Goal: Task Accomplishment & Management: Manage account settings

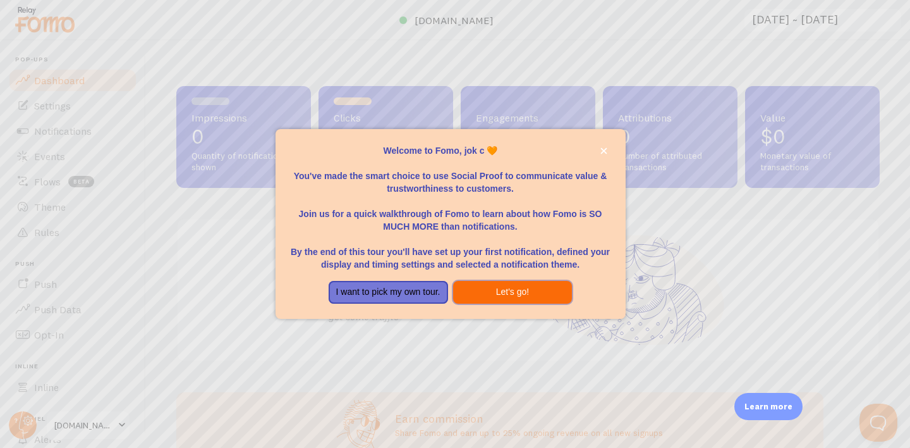
click at [498, 288] on button "Let's go!" at bounding box center [512, 292] width 119 height 23
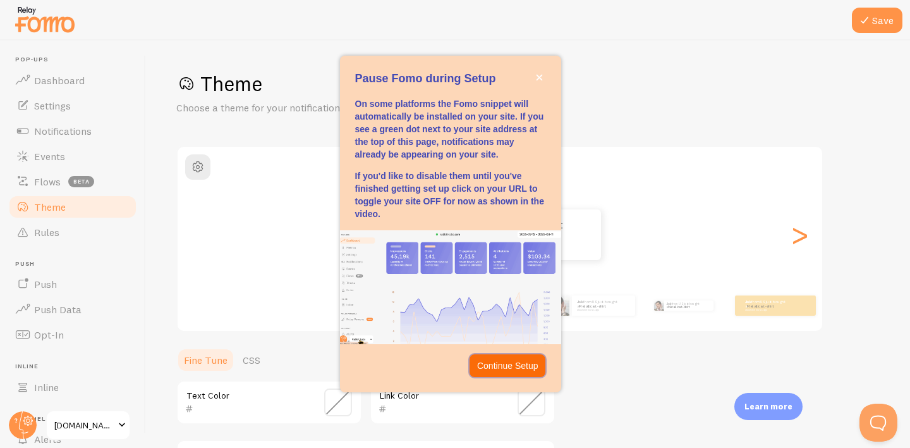
click at [513, 365] on p "Continue Setup" at bounding box center [507, 365] width 61 height 13
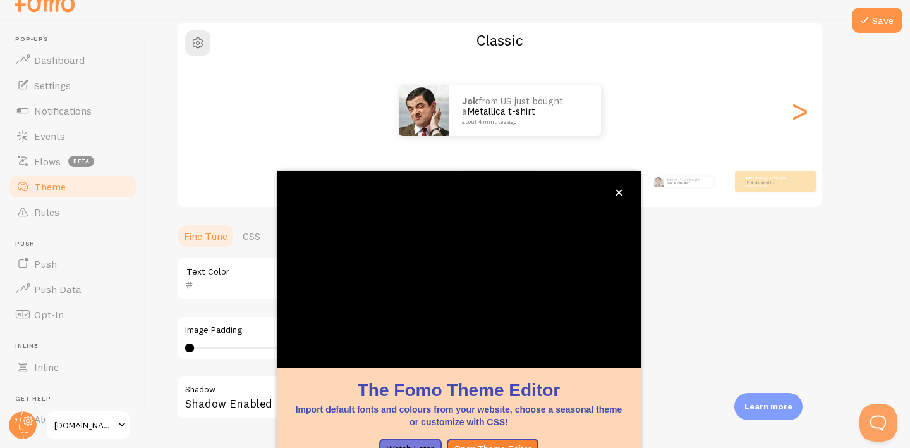
scroll to position [116, 0]
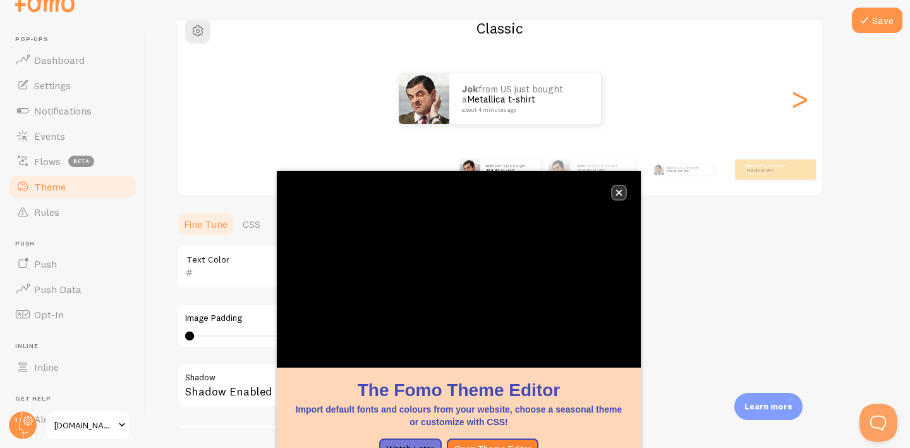
click at [621, 190] on icon "close," at bounding box center [619, 193] width 6 height 6
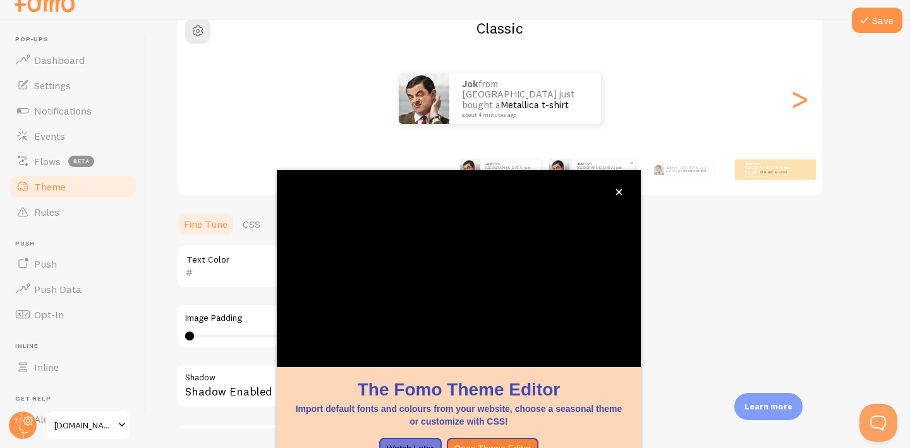
scroll to position [47, 0]
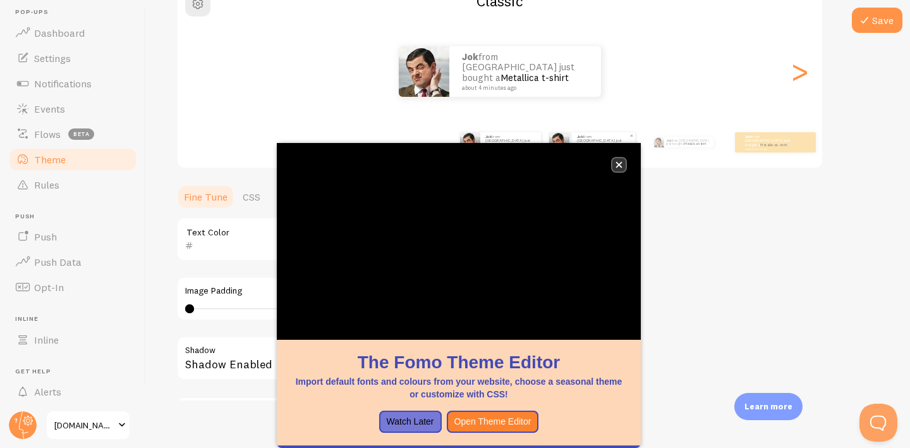
click at [620, 161] on icon "close," at bounding box center [619, 164] width 7 height 7
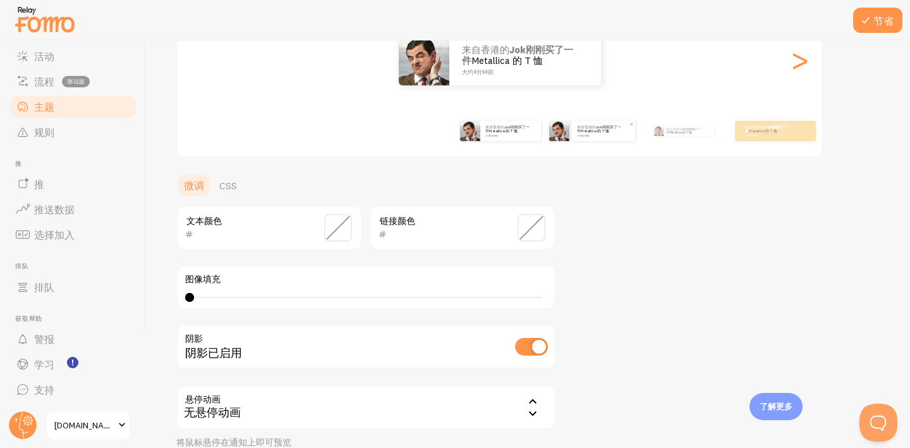
scroll to position [147, 0]
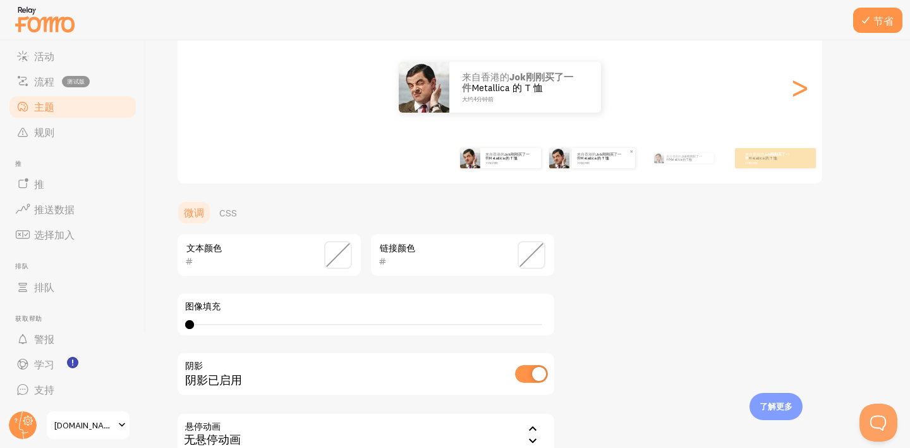
click at [343, 257] on span at bounding box center [338, 255] width 28 height 28
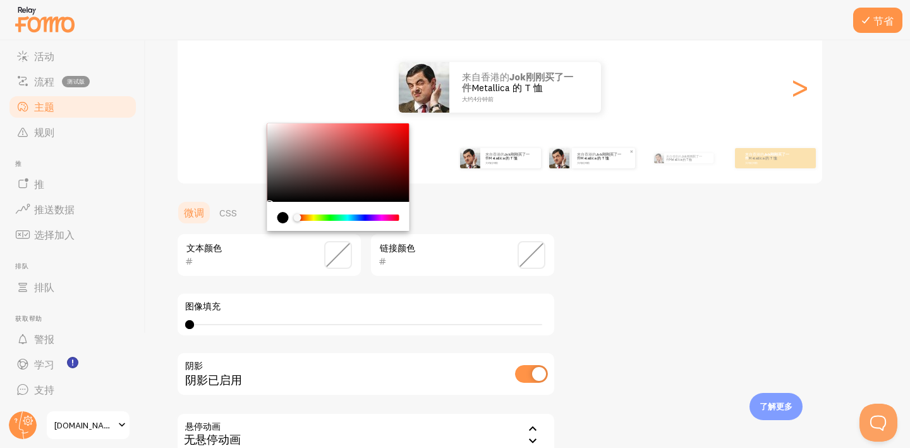
click at [302, 260] on input "text" at bounding box center [251, 261] width 116 height 15
click at [437, 260] on input "text" at bounding box center [445, 261] width 116 height 15
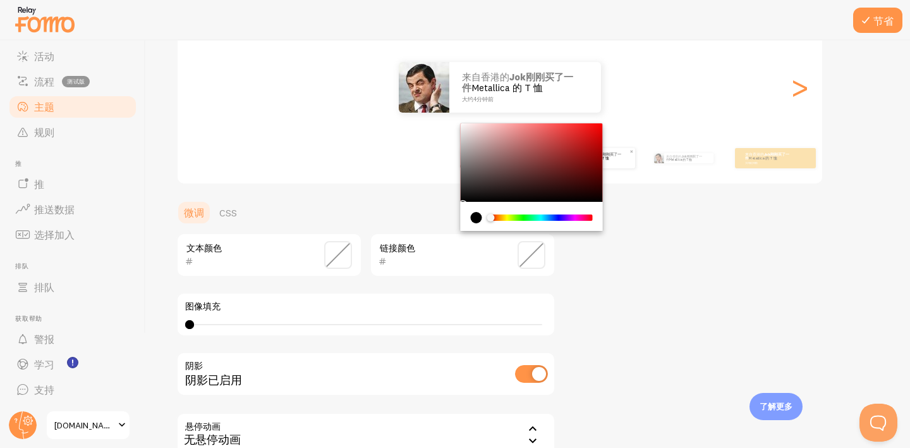
click at [377, 291] on div "文本颜色 链接颜色 图像填充 0 0 - 未定义 阴影 阴影已启用 悬停动画 none 无悬停动画 无悬停动画 向前 漂浮 将鼠标悬停在通知上即可预览" at bounding box center [365, 354] width 379 height 243
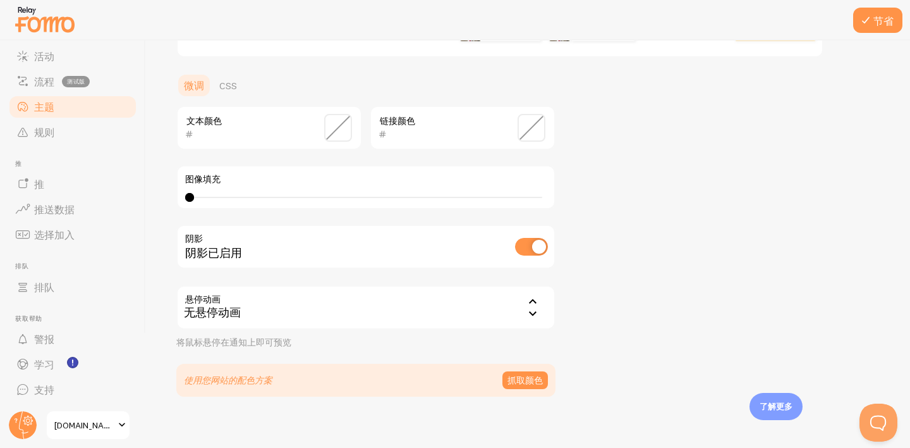
scroll to position [284, 0]
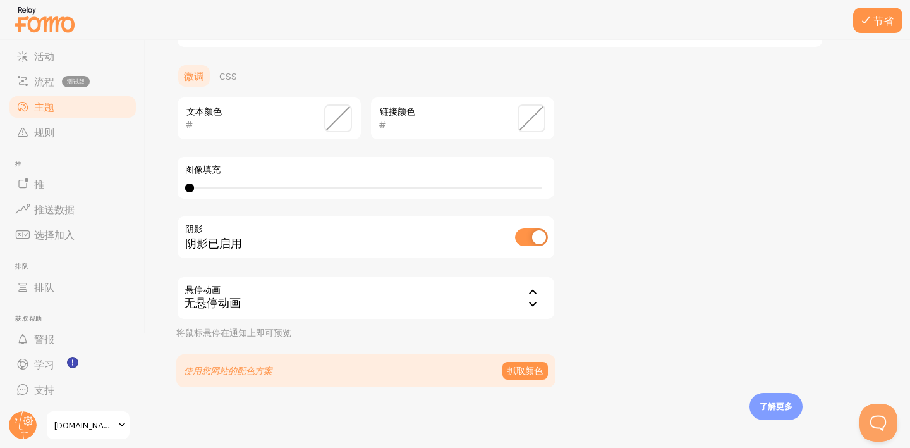
click at [375, 291] on div "无悬停动画" at bounding box center [365, 298] width 379 height 44
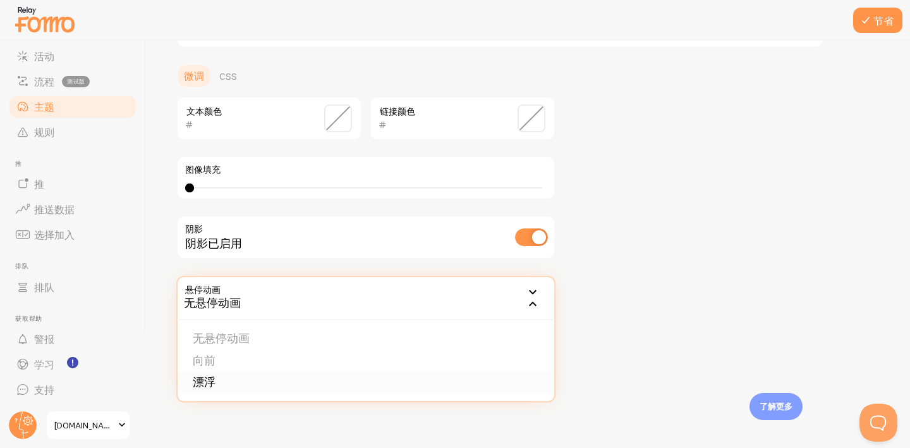
click at [338, 372] on li "漂浮" at bounding box center [366, 382] width 377 height 22
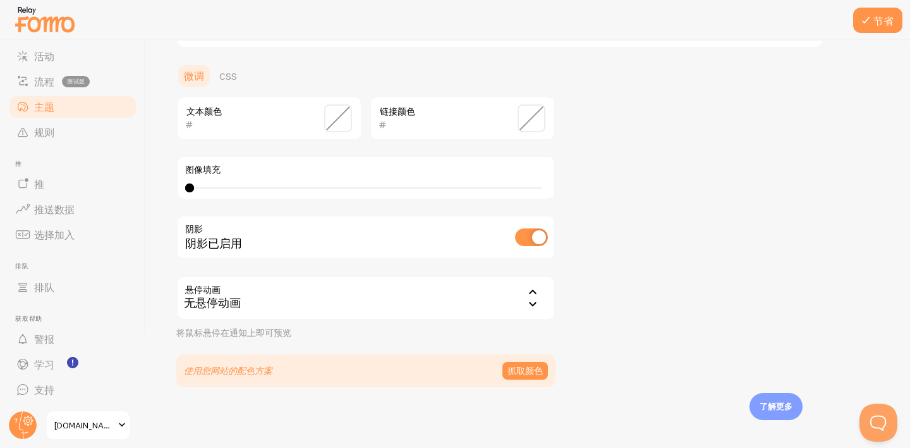
click at [634, 311] on div "主题 为您的通知选择主题 经典的 来自香港的 jok刚刚买了一件 Metallica 的 T 恤 大约4分钟前 来自香港的 jok刚刚买了一件 Metalli…" at bounding box center [528, 87] width 704 height 600
click at [471, 297] on div "无悬停动画" at bounding box center [365, 298] width 379 height 44
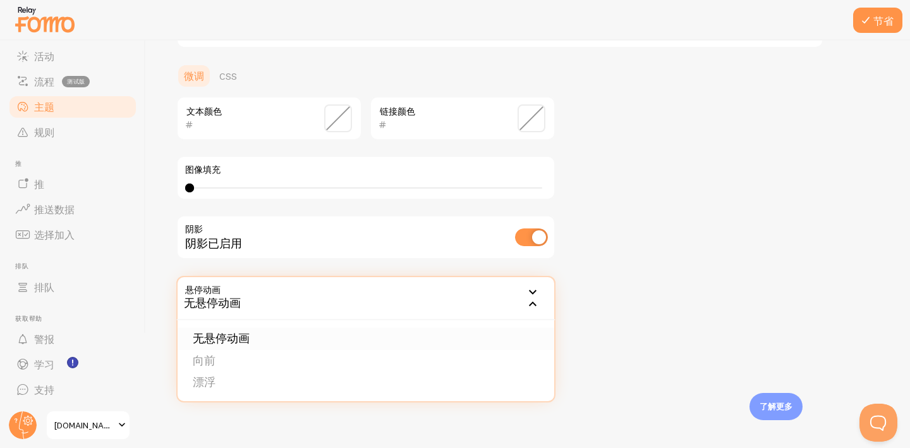
click at [441, 334] on li "无悬停动画" at bounding box center [366, 339] width 377 height 22
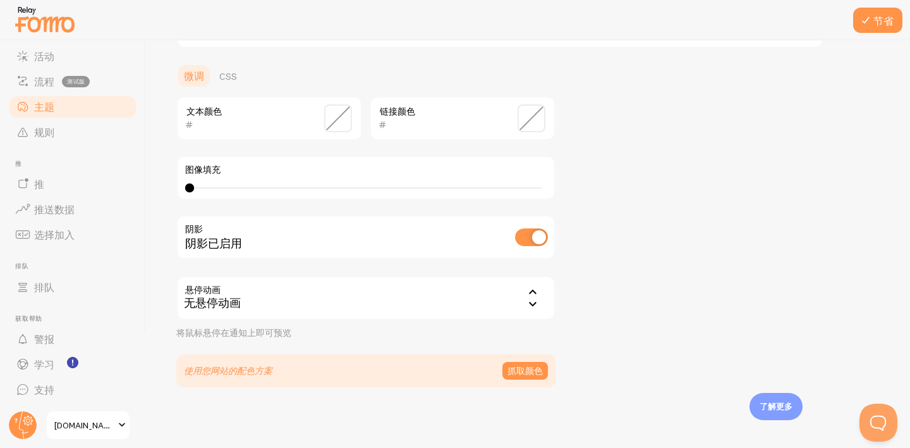
click at [618, 303] on div "主题 为您的通知选择主题 经典的 来自香港的 jok刚刚买了一件 Metallica 的 T 恤 大约4分钟前 来自香港的 jok刚刚买了一件 Metalli…" at bounding box center [528, 87] width 704 height 600
click at [530, 368] on font "抓取颜色" at bounding box center [525, 370] width 35 height 11
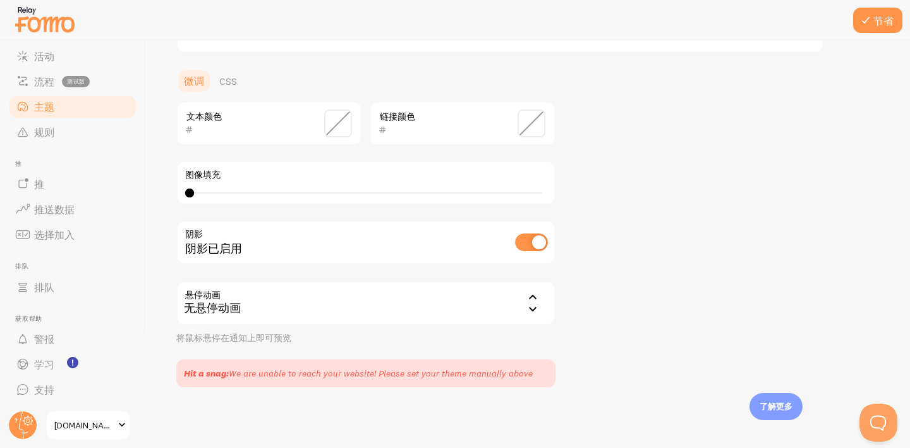
scroll to position [279, 0]
click at [423, 314] on div "无悬停动画" at bounding box center [365, 303] width 379 height 44
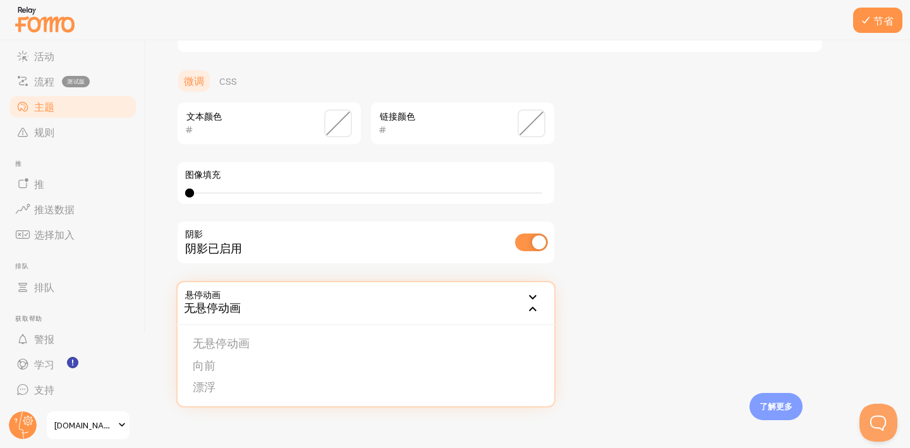
click at [429, 309] on div "无悬停动画" at bounding box center [365, 303] width 379 height 44
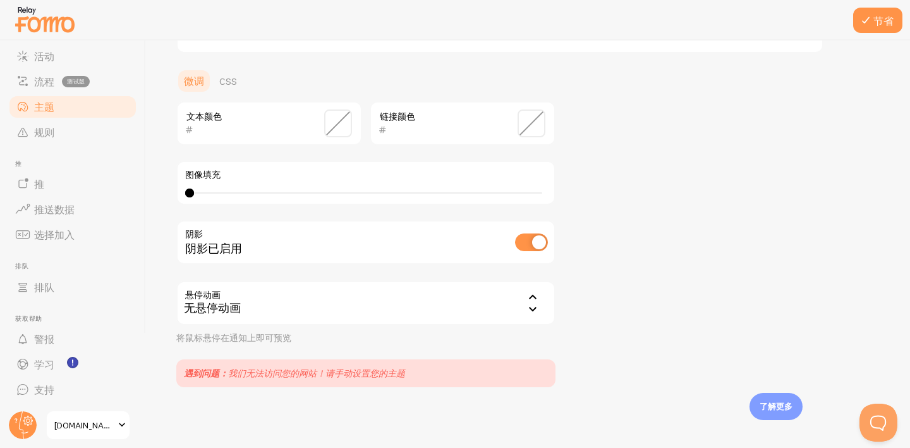
click at [395, 370] on font "我们无法访问您的网站！请手动设置您的主题" at bounding box center [316, 372] width 177 height 11
click at [393, 372] on font "我们无法访问您的网站！请手动设置您的主题" at bounding box center [316, 372] width 177 height 11
click at [392, 372] on font "我们无法访问您的网站！请手动设置您的主题" at bounding box center [316, 372] width 177 height 11
click at [473, 356] on section "文本颜色 链接颜色 图像填充 0 0 - 未定义 阴影 阴影已启用 悬停动画 none 无悬停动画 无悬停动画 向前 漂浮 将鼠标悬停在通知上即可预览 遇到问…" at bounding box center [365, 244] width 379 height 286
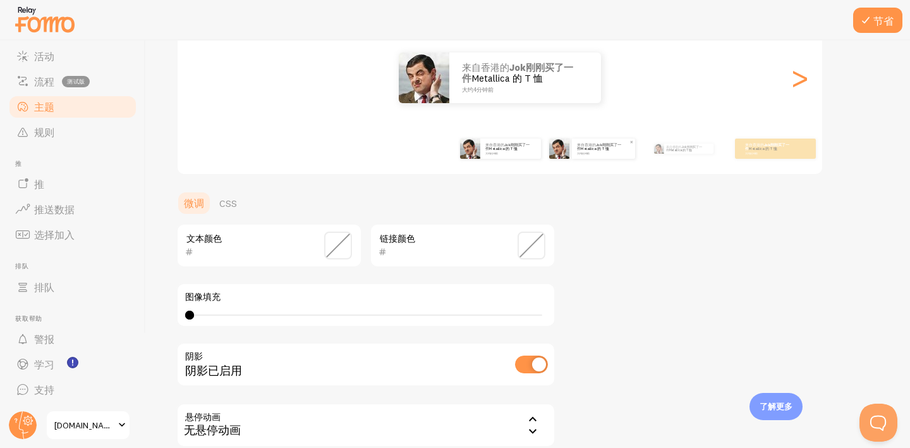
scroll to position [145, 0]
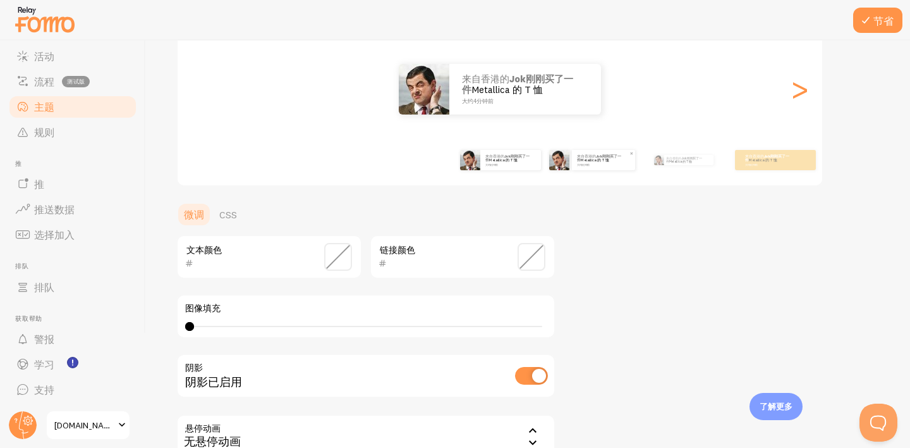
click at [340, 259] on span at bounding box center [338, 257] width 28 height 28
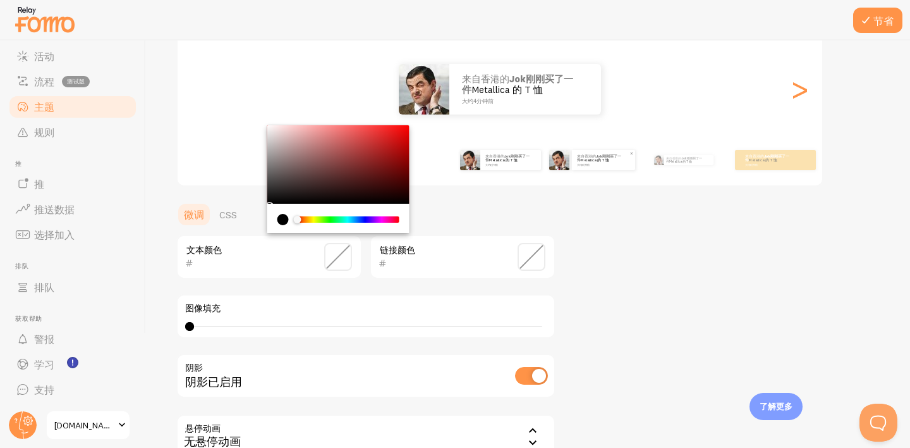
click at [281, 168] on div "Chrome color picker" at bounding box center [338, 164] width 142 height 78
click at [278, 185] on div "Chrome color picker" at bounding box center [338, 164] width 142 height 78
click at [480, 210] on ul "微调 CSS" at bounding box center [365, 214] width 379 height 25
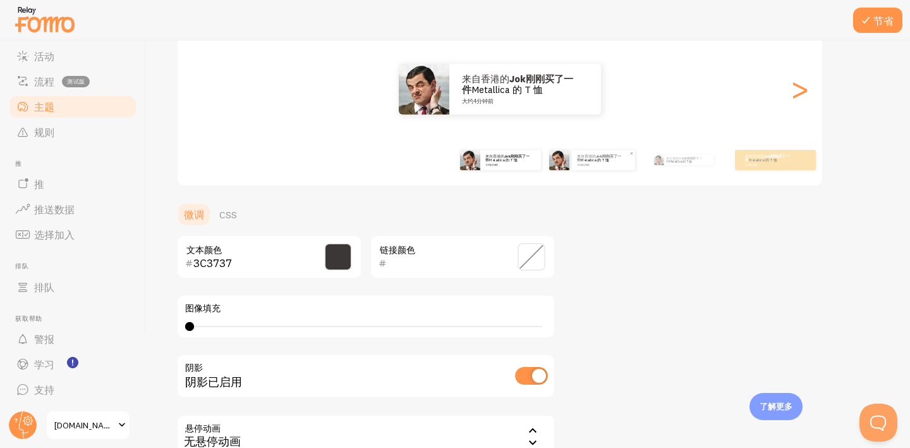
click at [336, 247] on span at bounding box center [338, 257] width 28 height 28
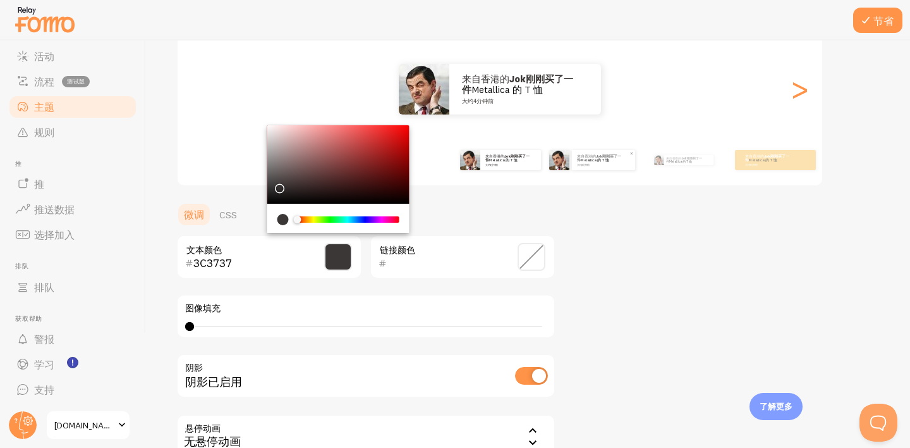
click at [314, 181] on div "Chrome color picker" at bounding box center [338, 164] width 142 height 78
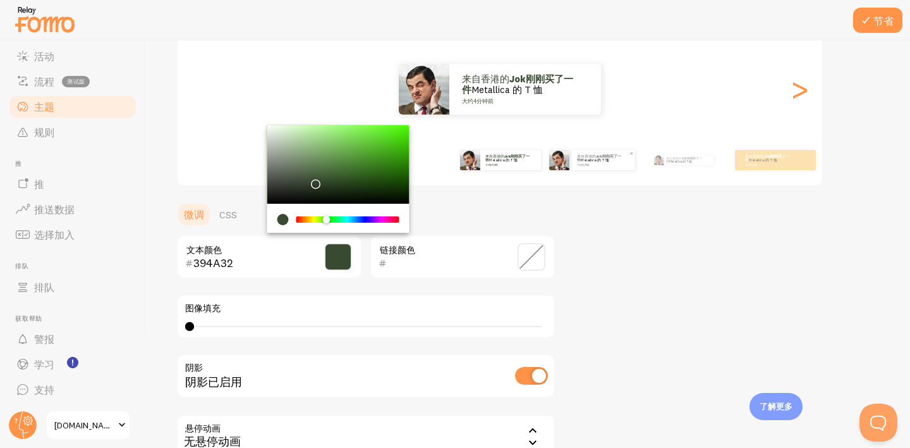
drag, startPoint x: 298, startPoint y: 219, endPoint x: 326, endPoint y: 221, distance: 28.5
click at [326, 221] on div "Chrome color picker" at bounding box center [326, 220] width 8 height 8
drag, startPoint x: 329, startPoint y: 179, endPoint x: 329, endPoint y: 165, distance: 13.9
click at [330, 165] on div "Chrome color picker" at bounding box center [338, 164] width 142 height 78
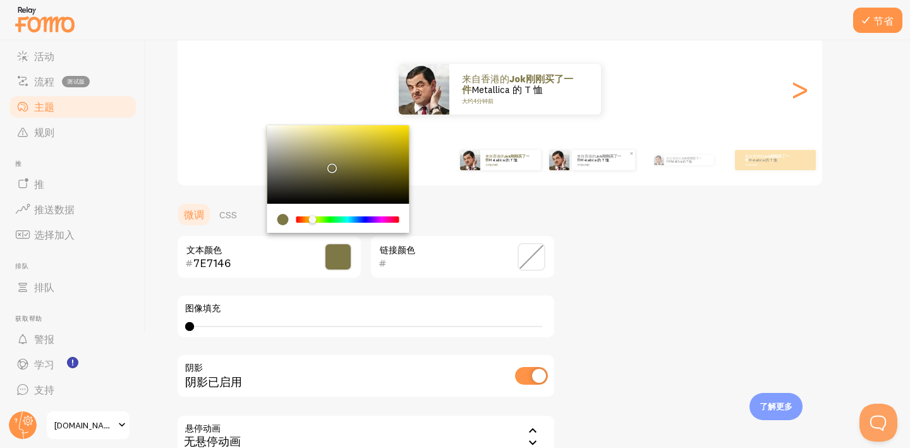
drag, startPoint x: 324, startPoint y: 219, endPoint x: 310, endPoint y: 218, distance: 13.3
click at [310, 218] on div "Chrome color picker" at bounding box center [313, 220] width 8 height 8
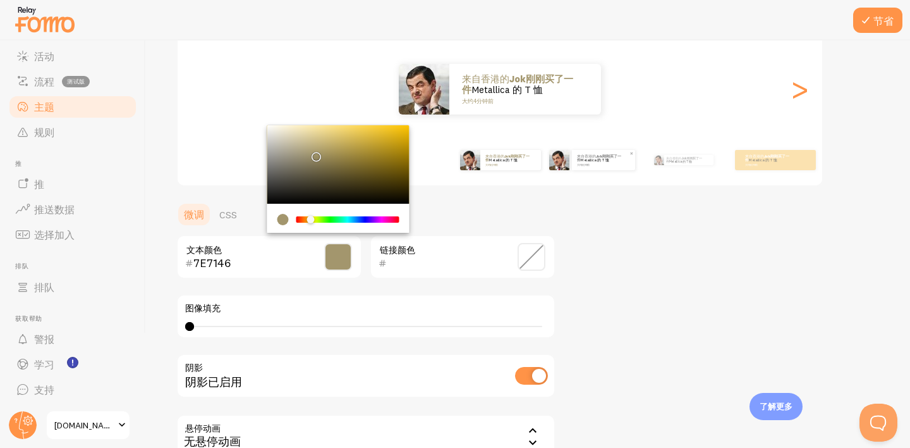
drag, startPoint x: 314, startPoint y: 154, endPoint x: 309, endPoint y: 212, distance: 59.1
click at [313, 149] on div "Chrome color picker" at bounding box center [338, 164] width 142 height 78
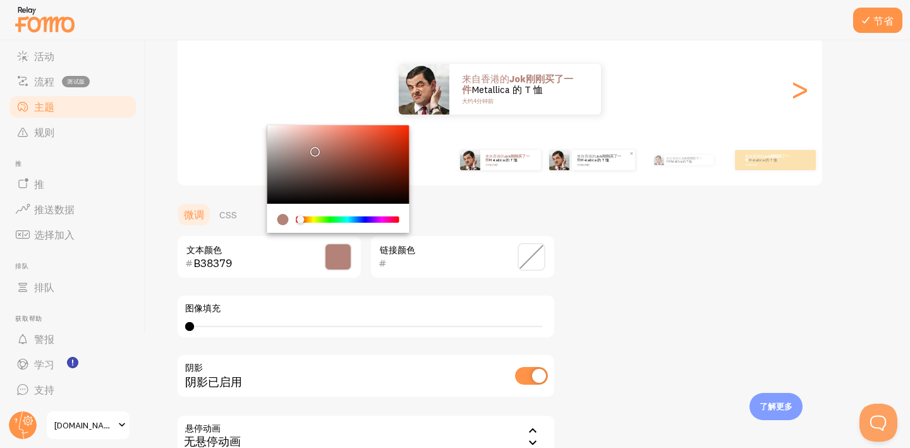
type input "B37979"
drag, startPoint x: 309, startPoint y: 219, endPoint x: 290, endPoint y: 219, distance: 19.0
click at [290, 219] on div "Chrome color picker" at bounding box center [339, 219] width 122 height 11
click at [465, 217] on ul "微调 CSS" at bounding box center [365, 214] width 379 height 25
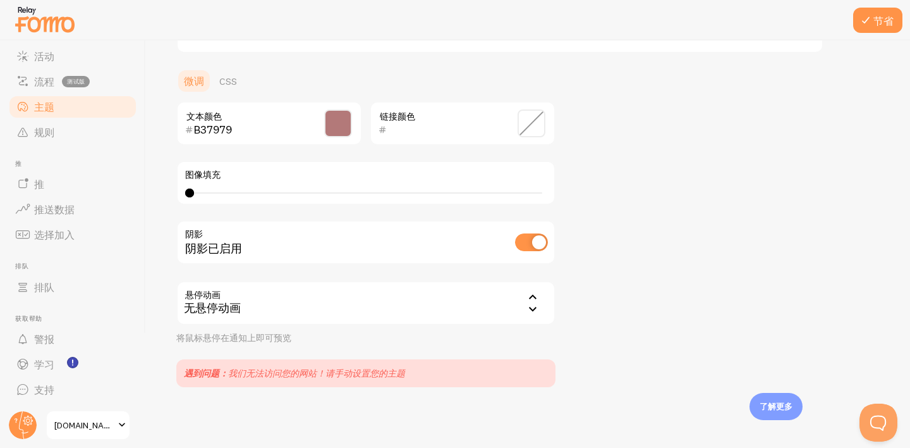
scroll to position [0, 0]
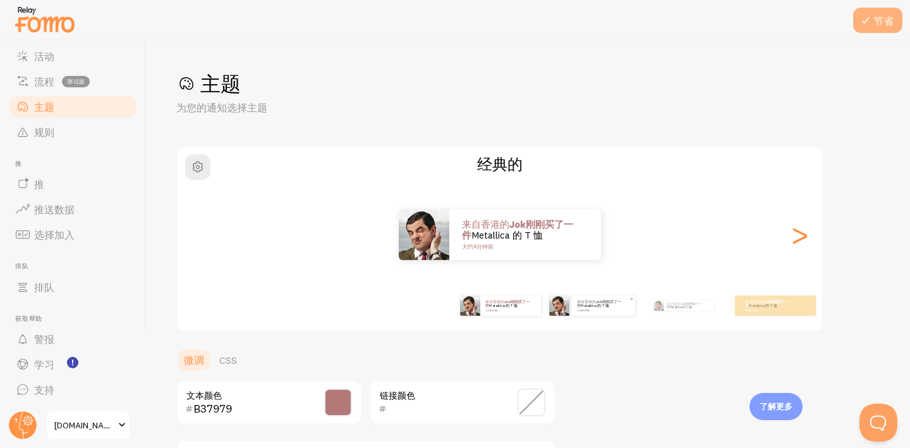
click at [882, 17] on font "节省" at bounding box center [884, 21] width 20 height 13
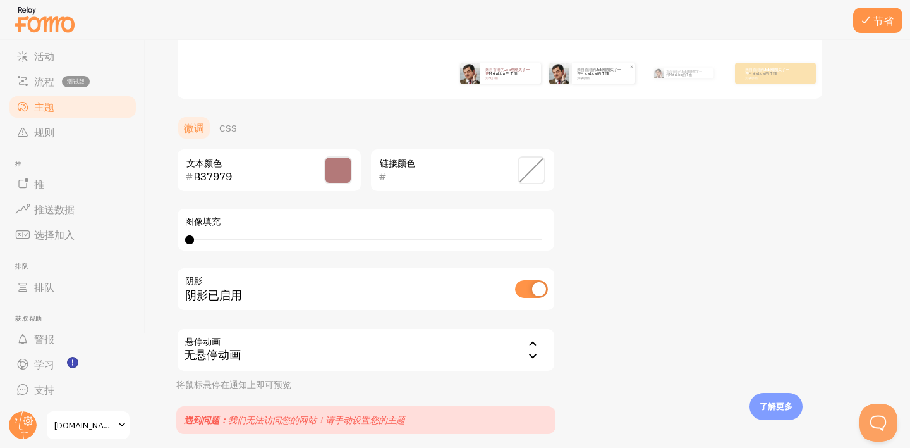
scroll to position [259, 0]
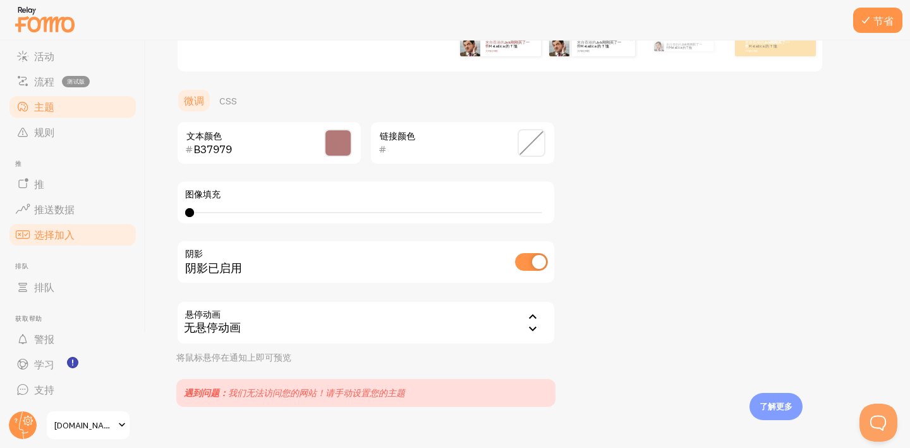
click at [87, 231] on link "选择加入" at bounding box center [73, 234] width 130 height 25
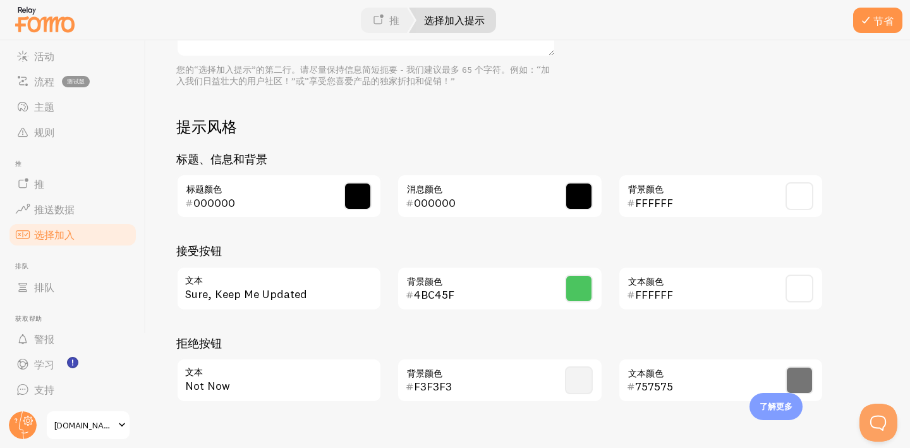
scroll to position [549, 0]
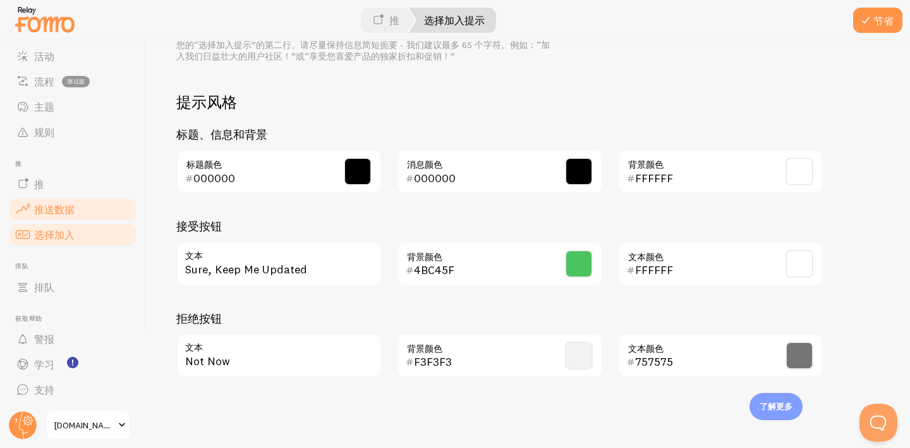
click at [66, 205] on font "推送数据" at bounding box center [54, 209] width 40 height 13
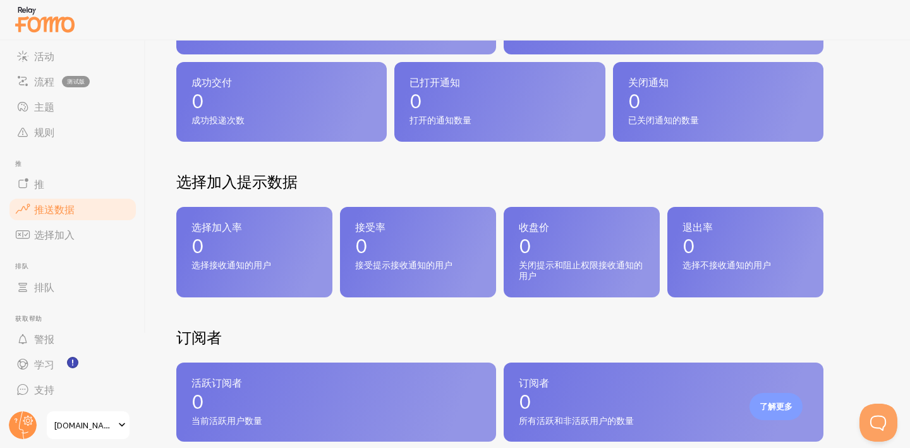
scroll to position [238, 0]
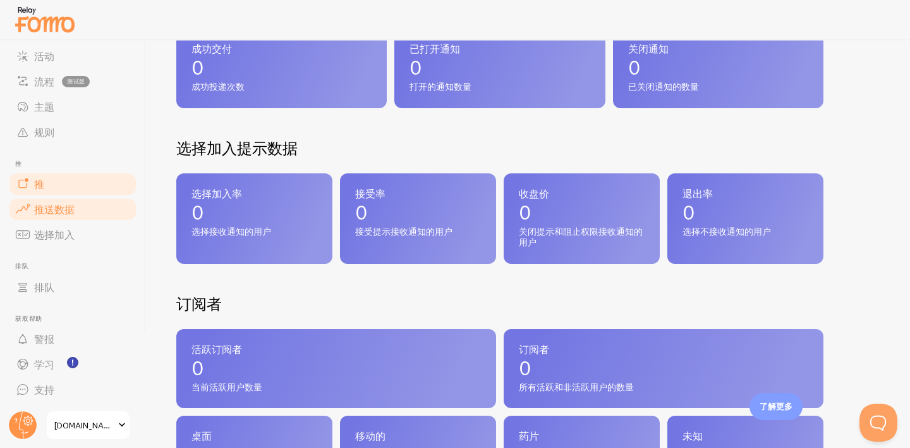
click at [39, 189] on font "推" at bounding box center [39, 184] width 10 height 13
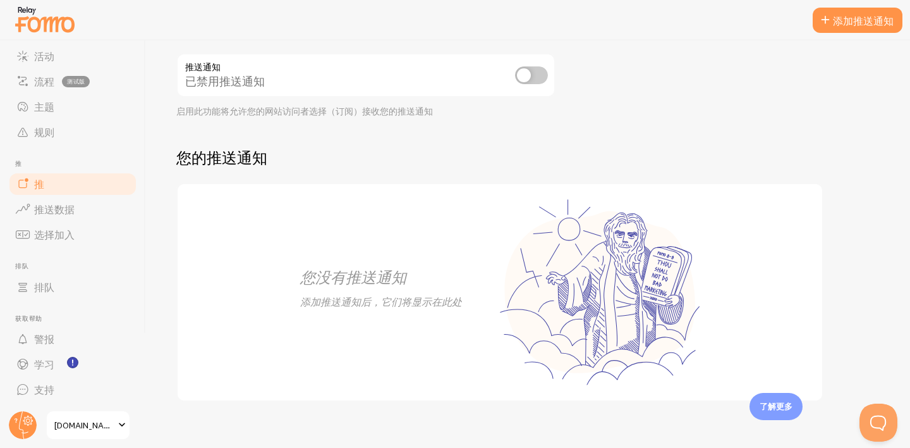
scroll to position [149, 0]
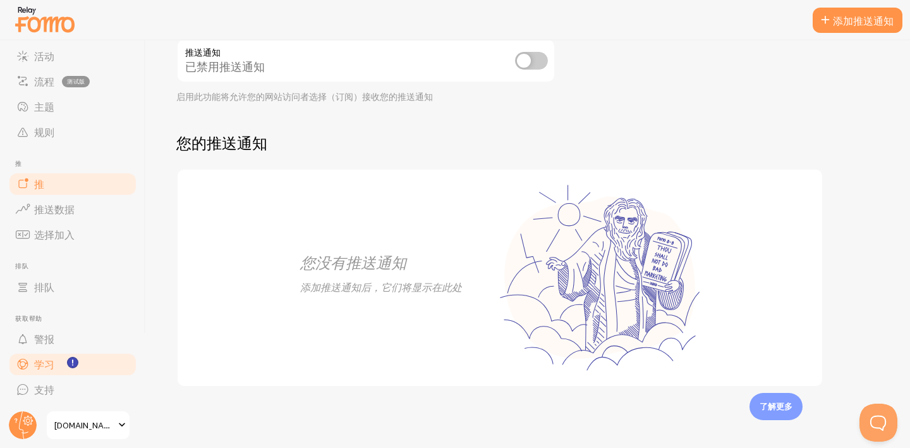
click at [51, 364] on font "学习" at bounding box center [44, 364] width 20 height 13
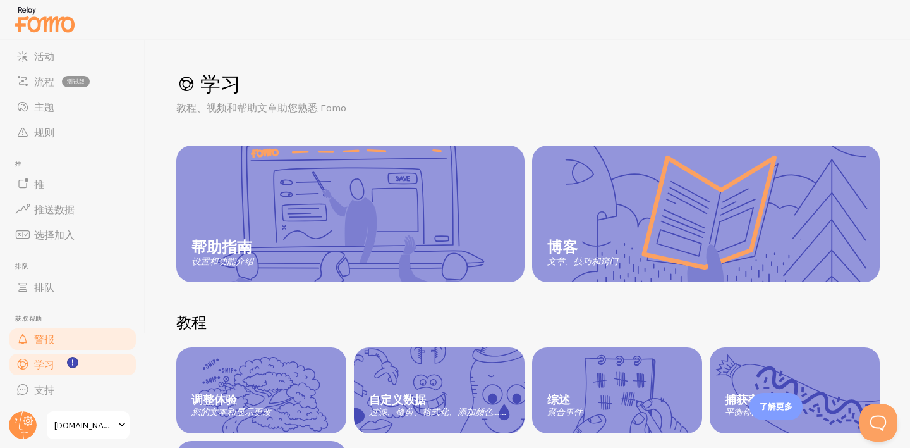
click at [61, 340] on link "警报" at bounding box center [73, 338] width 130 height 25
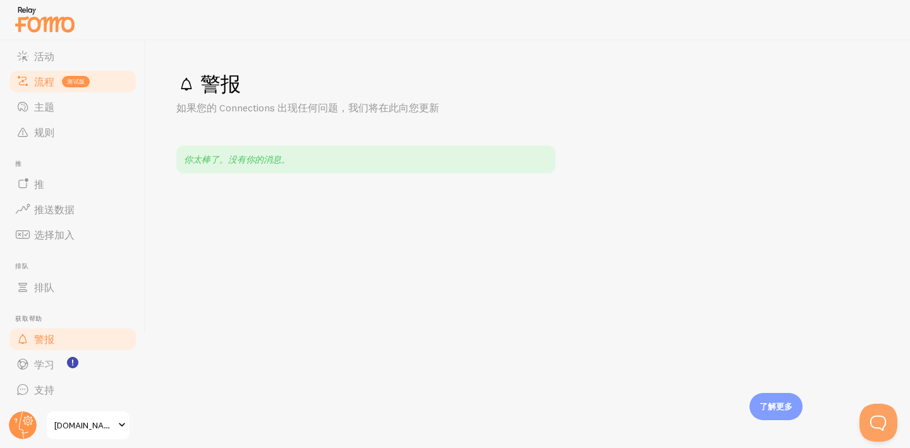
click at [47, 87] on font "流程" at bounding box center [44, 81] width 20 height 13
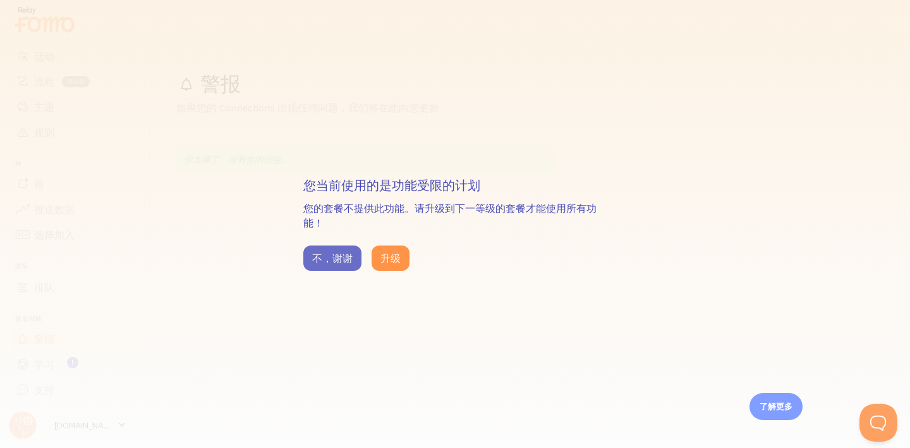
click at [331, 252] on font "不，谢谢" at bounding box center [332, 258] width 40 height 13
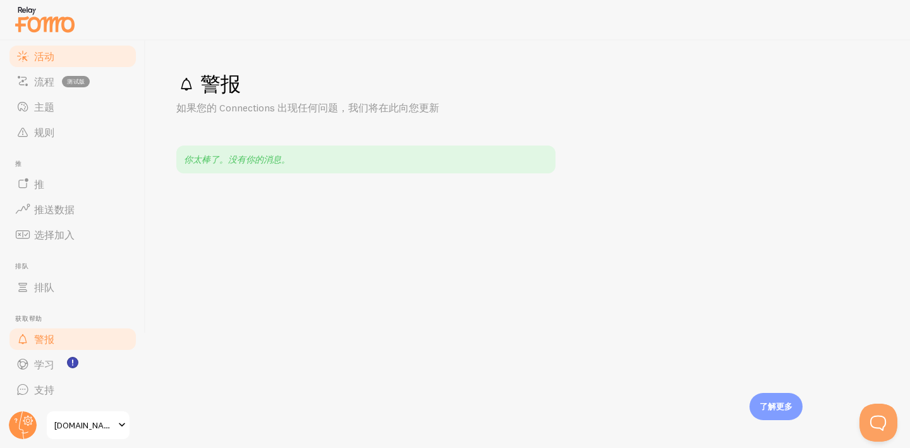
click at [82, 55] on link "活动" at bounding box center [73, 56] width 130 height 25
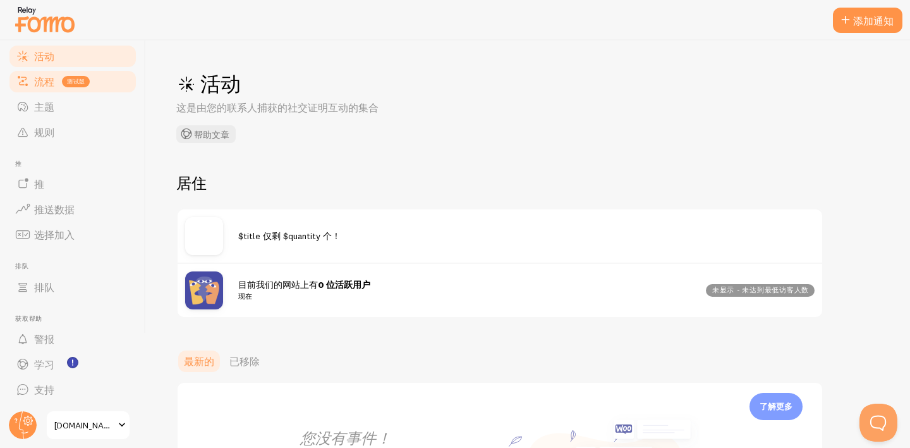
click at [59, 80] on link "流程 测试版" at bounding box center [73, 81] width 130 height 25
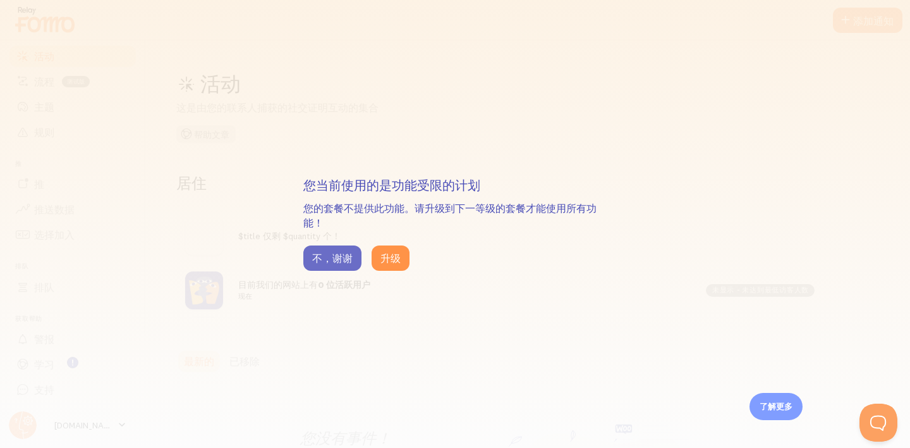
click at [343, 253] on font "不，谢谢" at bounding box center [332, 258] width 40 height 13
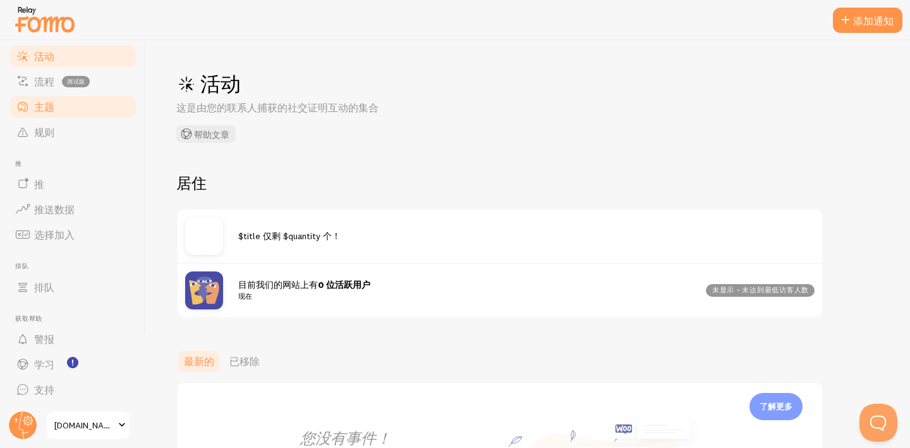
click at [61, 111] on link "主题" at bounding box center [73, 106] width 130 height 25
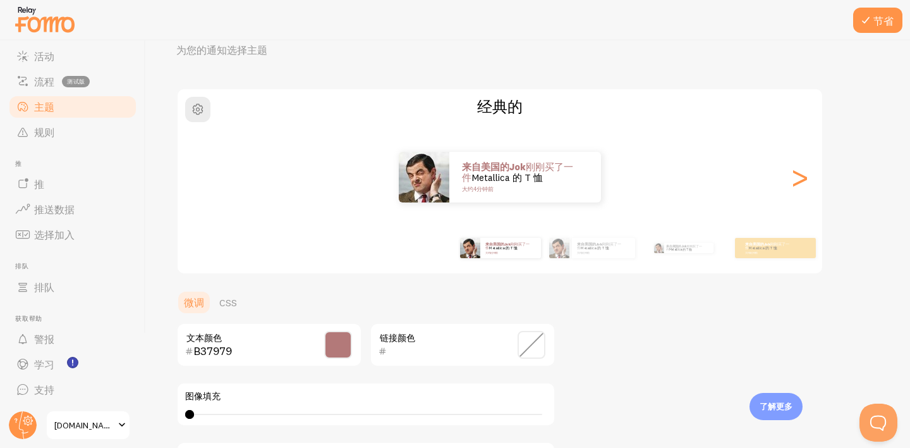
scroll to position [75, 0]
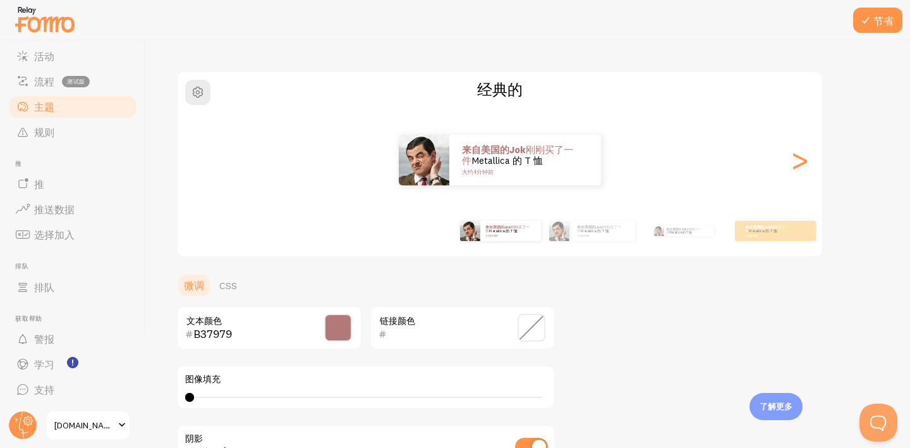
click at [340, 324] on span at bounding box center [338, 328] width 28 height 28
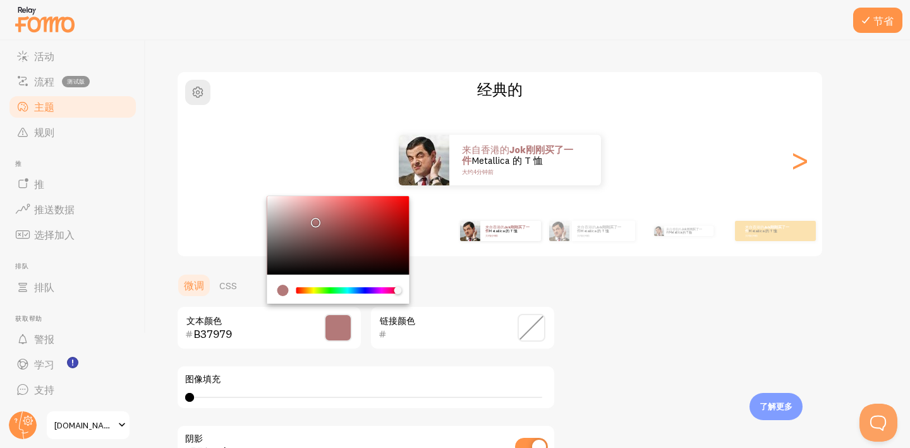
drag, startPoint x: 311, startPoint y: 290, endPoint x: 458, endPoint y: 310, distance: 148.8
click at [458, 310] on div "B37979 文本颜色 链接颜色" at bounding box center [365, 327] width 379 height 44
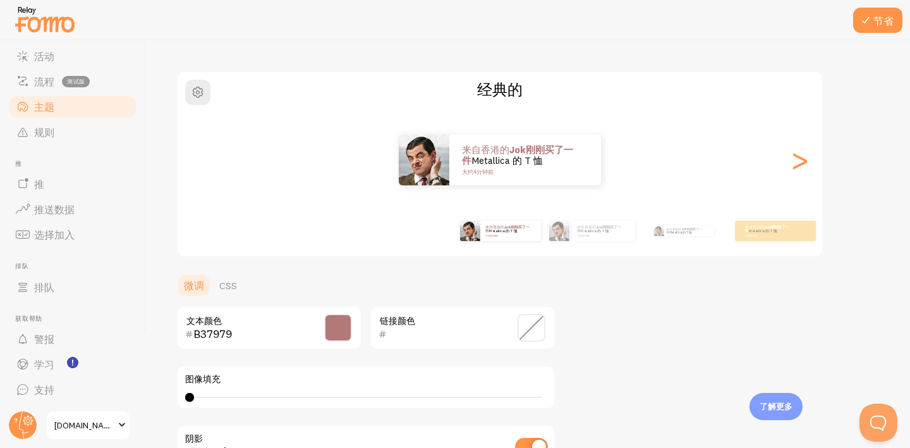
click at [255, 324] on div "B37979 文本颜色" at bounding box center [269, 327] width 186 height 44
click at [345, 332] on span at bounding box center [338, 328] width 28 height 28
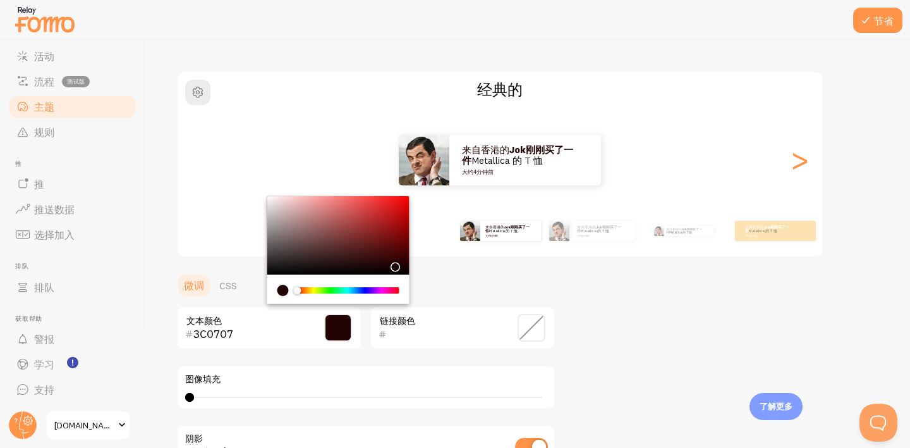
drag, startPoint x: 316, startPoint y: 233, endPoint x: 393, endPoint y: 263, distance: 82.3
click at [393, 263] on div "Chrome color picker" at bounding box center [338, 235] width 142 height 78
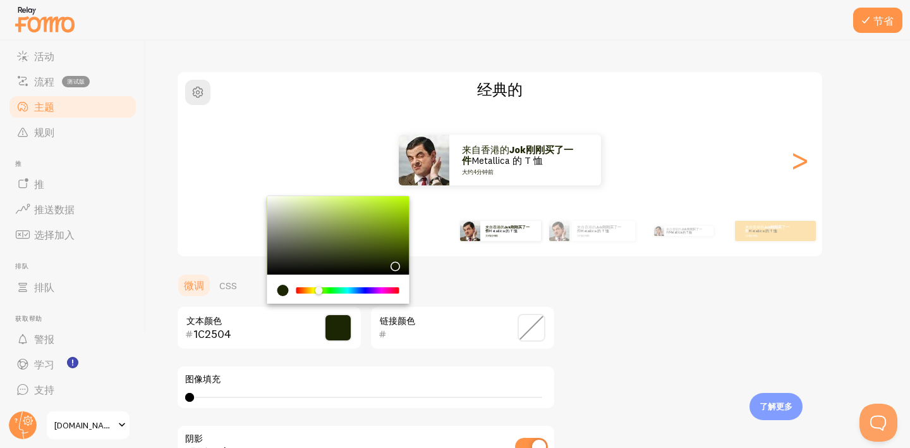
drag, startPoint x: 298, startPoint y: 288, endPoint x: 317, endPoint y: 291, distance: 19.1
click at [317, 291] on div "Chrome color picker" at bounding box center [319, 290] width 8 height 8
click at [303, 242] on div "Chrome color picker" at bounding box center [338, 235] width 142 height 78
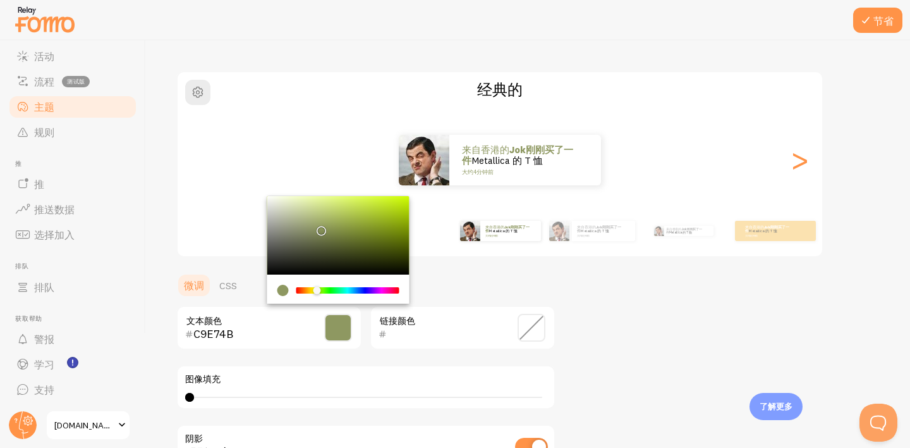
drag, startPoint x: 319, startPoint y: 228, endPoint x: 361, endPoint y: 204, distance: 48.2
click at [362, 204] on div "Chrome color picker" at bounding box center [338, 235] width 142 height 78
drag, startPoint x: 361, startPoint y: 204, endPoint x: 367, endPoint y: 257, distance: 54.1
click at [367, 259] on div "Chrome color picker" at bounding box center [338, 235] width 142 height 78
drag, startPoint x: 350, startPoint y: 255, endPoint x: 332, endPoint y: 253, distance: 18.5
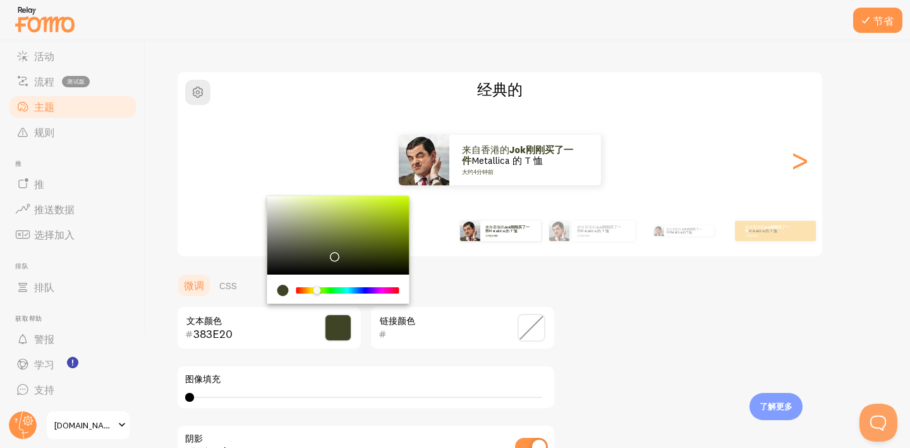
click at [332, 253] on div "Chrome color picker" at bounding box center [338, 235] width 142 height 78
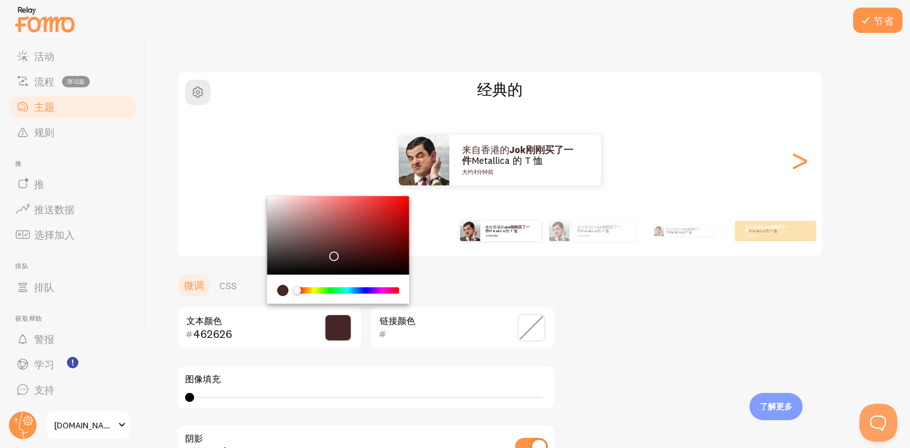
drag, startPoint x: 319, startPoint y: 292, endPoint x: 291, endPoint y: 286, distance: 27.9
click at [291, 286] on div "Chrome color picker" at bounding box center [339, 290] width 122 height 11
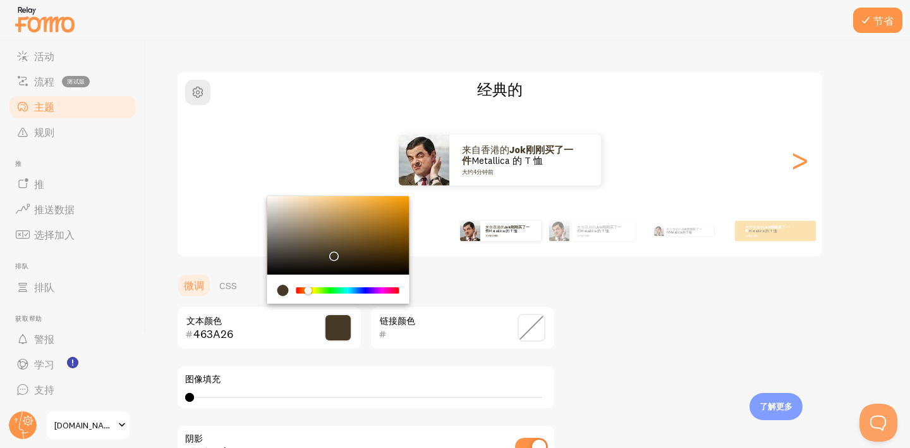
click at [308, 291] on div "Chrome color picker" at bounding box center [348, 290] width 101 height 6
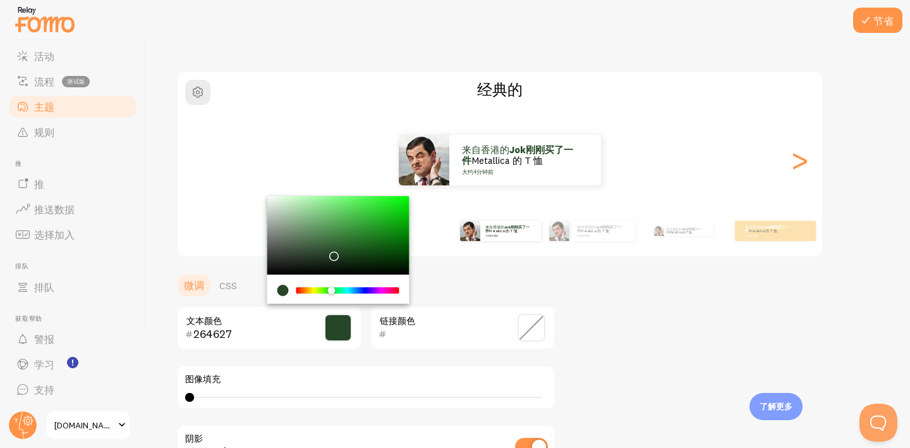
click at [331, 291] on div "Chrome color picker" at bounding box center [348, 290] width 101 height 6
click at [350, 291] on div "Chrome color picker" at bounding box center [348, 290] width 101 height 6
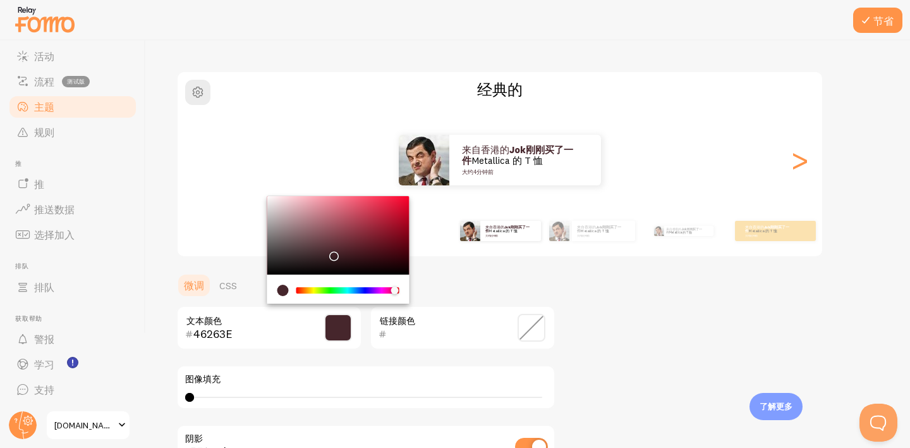
drag, startPoint x: 352, startPoint y: 286, endPoint x: 395, endPoint y: 288, distance: 43.6
click at [395, 288] on div "Chrome color picker" at bounding box center [399, 291] width 8 height 8
click at [334, 236] on div "Chrome color picker" at bounding box center [338, 235] width 142 height 78
click at [338, 218] on div "Chrome color picker" at bounding box center [338, 235] width 142 height 78
drag, startPoint x: 376, startPoint y: 218, endPoint x: 410, endPoint y: 194, distance: 41.7
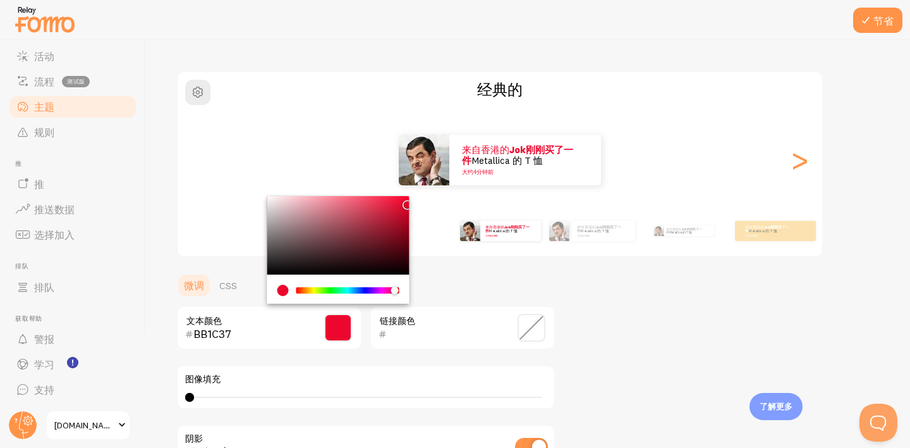
click at [410, 194] on div "主题 为您的通知选择主题 经典的 来自香港的 jok刚刚买了一件 Metallica 的 T 恤 大约4分钟前 来自香港的 jok刚刚买了一件 Metalli…" at bounding box center [528, 296] width 704 height 600
type input "FF002B"
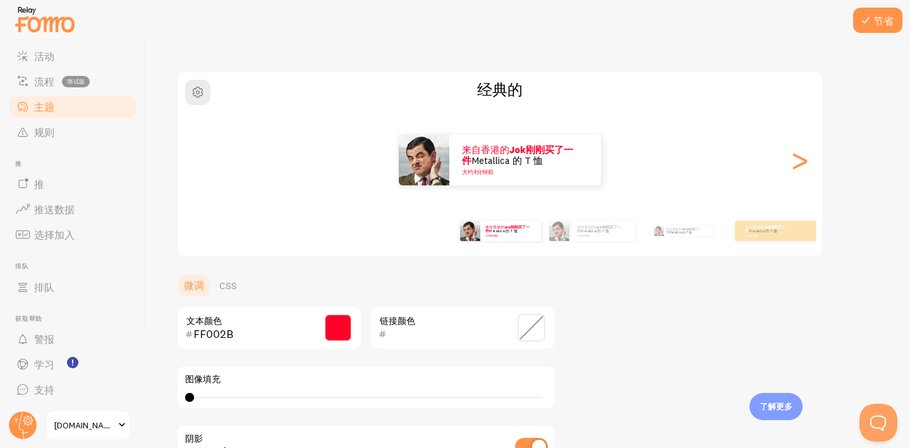
click at [342, 297] on ul "微调 CSS" at bounding box center [365, 284] width 379 height 25
click at [738, 161] on div "来自香港的 jok刚刚买了一件 Metallica 的 T 恤 大约4分钟前" at bounding box center [500, 160] width 645 height 51
click at [800, 168] on font ">" at bounding box center [800, 159] width 21 height 42
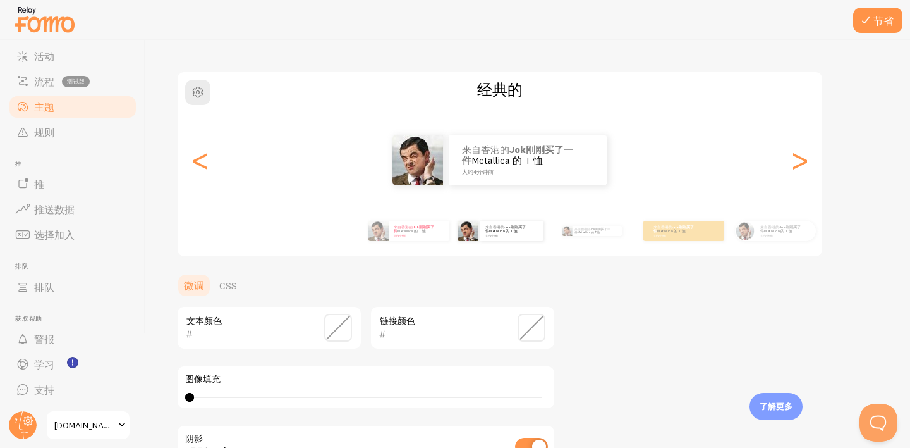
click at [843, 169] on div "主题 为您的通知选择主题 经典的 来自香港的 jok刚刚买了一件 Metallica 的 T 恤 大约4分钟前 来自香港的 jok刚刚买了一件 Metalli…" at bounding box center [528, 296] width 704 height 600
click at [271, 317] on div "文本颜色" at bounding box center [269, 327] width 186 height 44
click at [321, 329] on div "文本颜色" at bounding box center [269, 327] width 186 height 44
click at [202, 157] on font "<" at bounding box center [200, 159] width 21 height 42
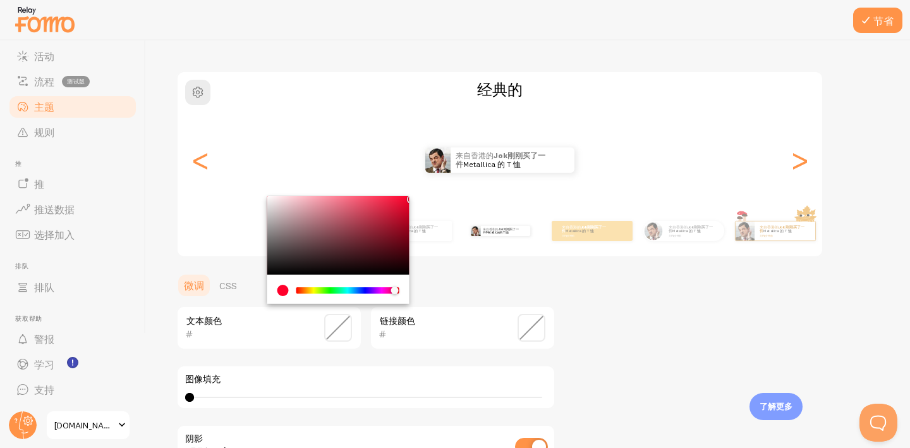
click at [297, 339] on input "text" at bounding box center [251, 333] width 116 height 15
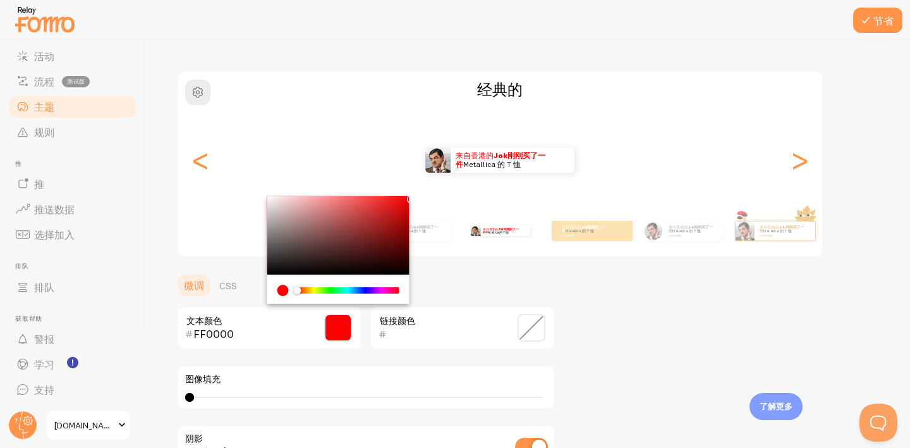
drag, startPoint x: 325, startPoint y: 290, endPoint x: 267, endPoint y: 283, distance: 58.0
click at [267, 283] on div "Chrome color picker" at bounding box center [338, 288] width 142 height 29
click at [275, 257] on div "Chrome color picker" at bounding box center [338, 235] width 142 height 78
drag, startPoint x: 275, startPoint y: 259, endPoint x: 259, endPoint y: 262, distance: 16.9
click at [259, 263] on div "主题 为您的通知选择主题 经典的 来自香港的 jok刚刚买了一件 Metallica 的 T 恤 大约4分钟前 来自香港的 jok刚刚买了一件 Metalli…" at bounding box center [528, 296] width 704 height 600
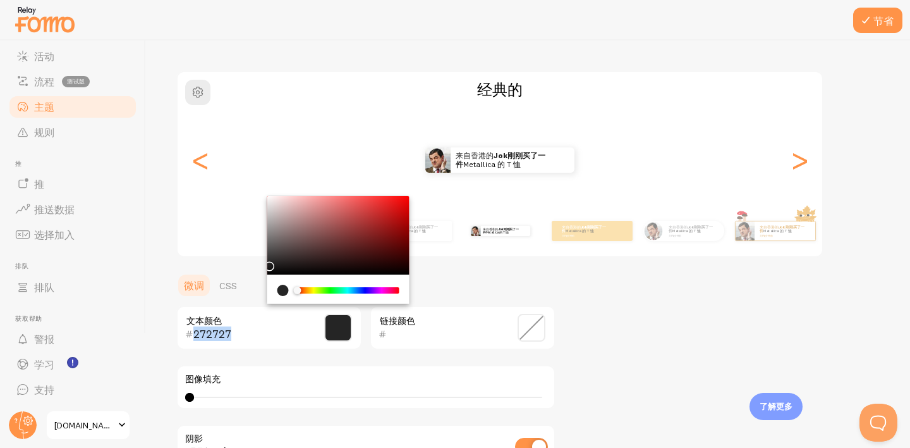
type input "252525"
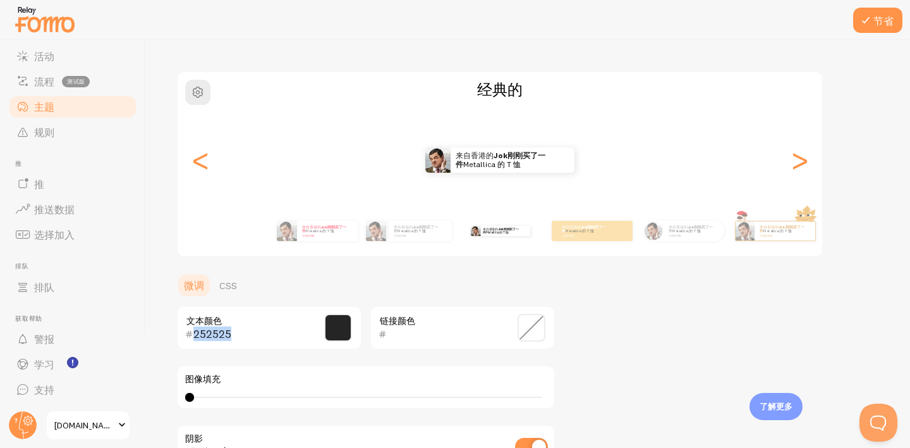
click at [264, 323] on div "252525 文本颜色" at bounding box center [269, 327] width 186 height 44
click at [295, 295] on ul "微调 CSS" at bounding box center [365, 284] width 379 height 25
click at [234, 279] on font "CSS" at bounding box center [228, 285] width 18 height 13
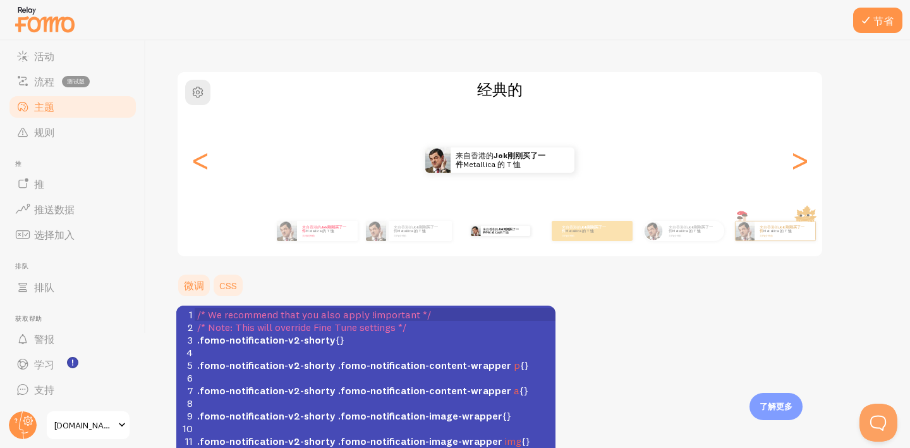
click at [202, 283] on font "微调" at bounding box center [194, 285] width 20 height 13
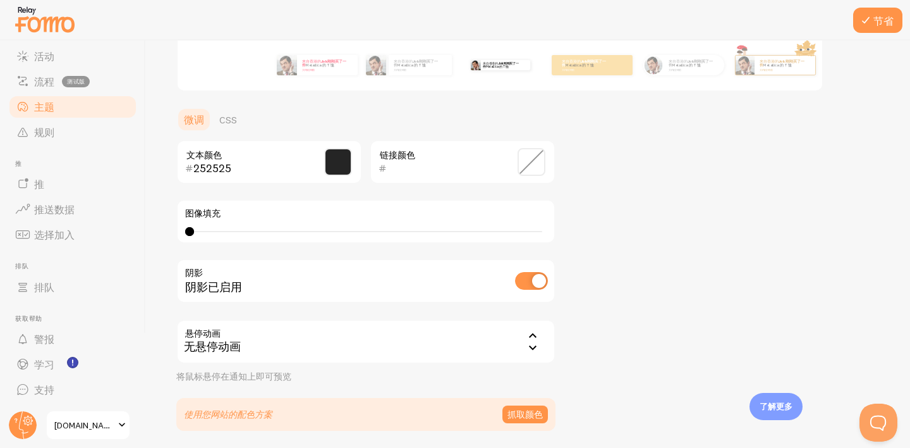
scroll to position [284, 0]
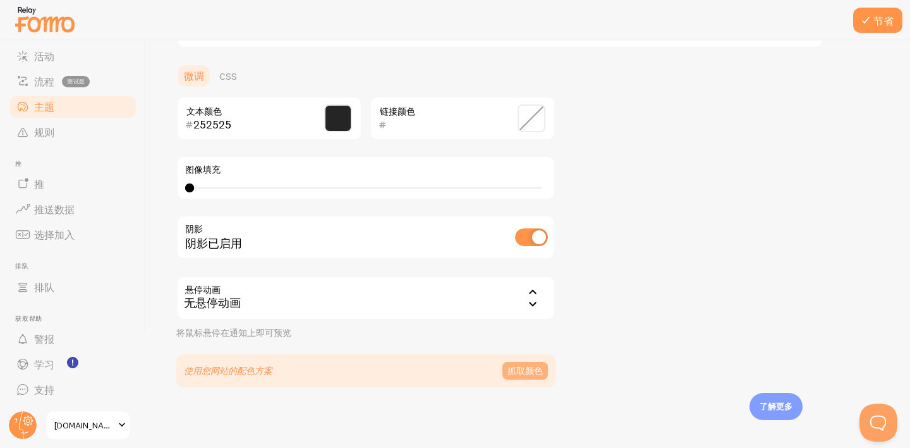
click at [518, 375] on font "抓取颜色" at bounding box center [525, 370] width 35 height 11
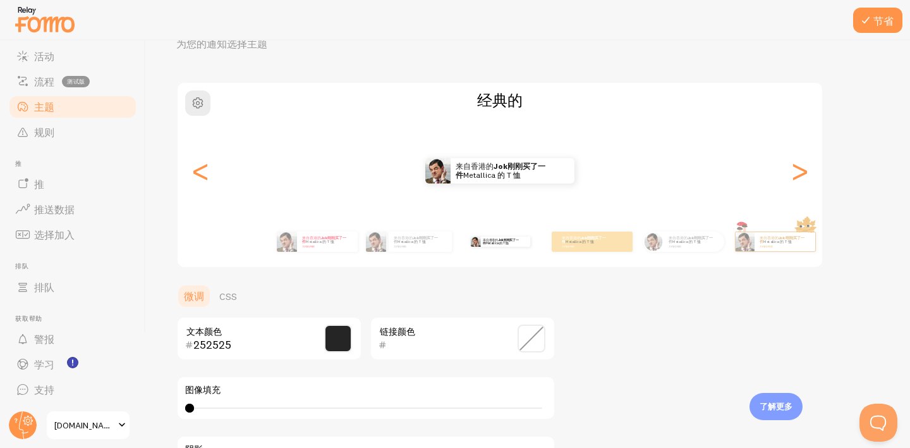
scroll to position [0, 0]
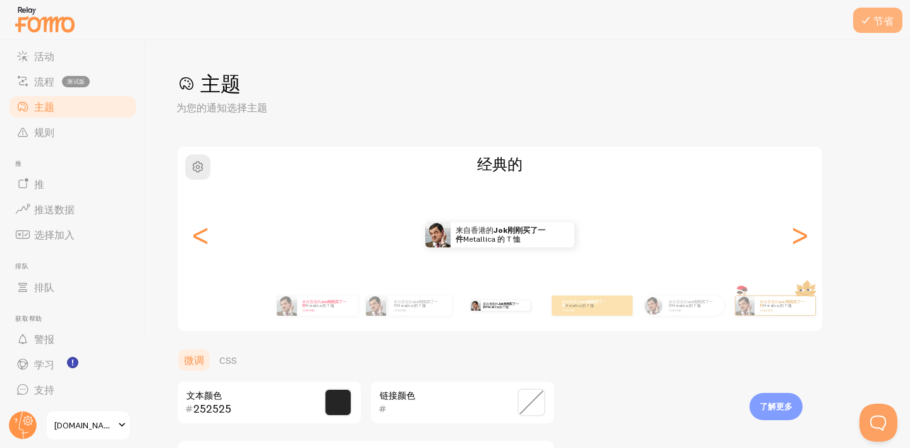
click at [879, 18] on font "节省" at bounding box center [884, 21] width 20 height 13
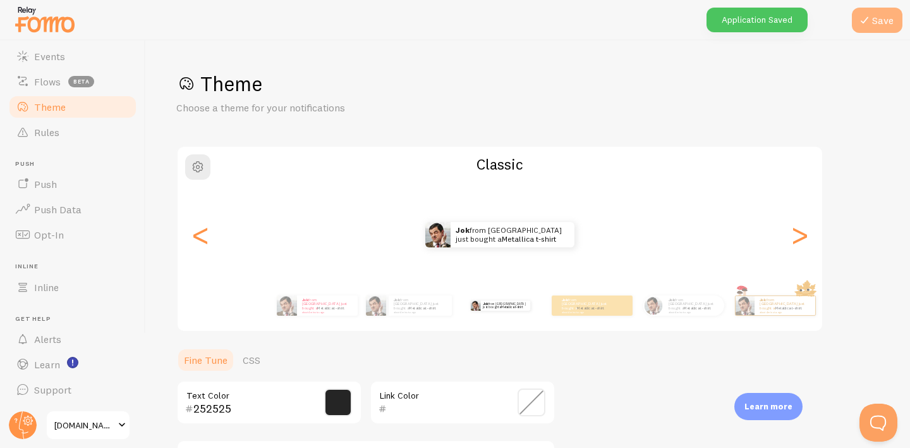
click at [663, 80] on h1 "Theme" at bounding box center [528, 84] width 704 height 26
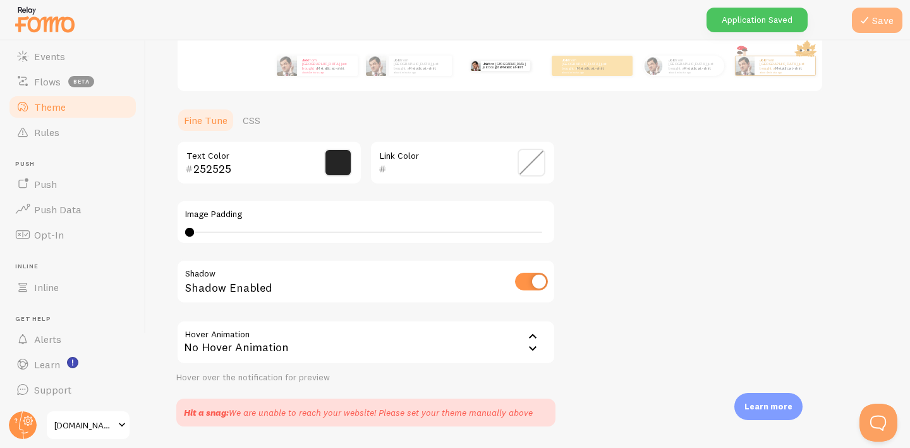
scroll to position [279, 0]
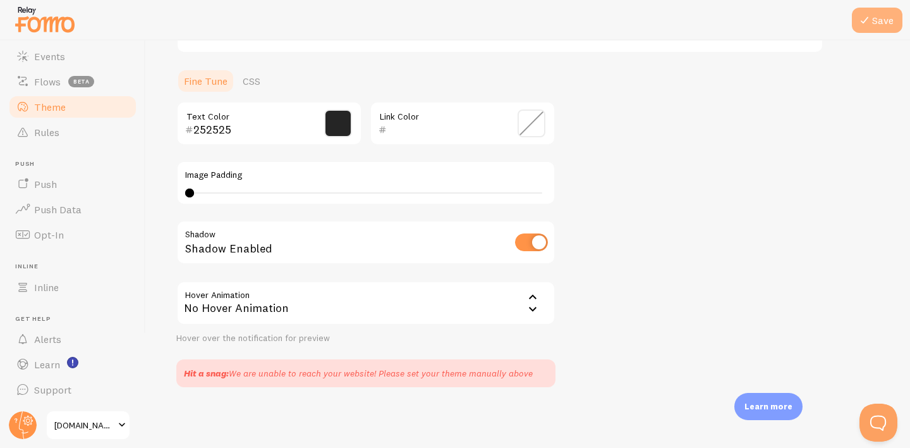
click at [464, 307] on div "No Hover Animation" at bounding box center [365, 303] width 379 height 44
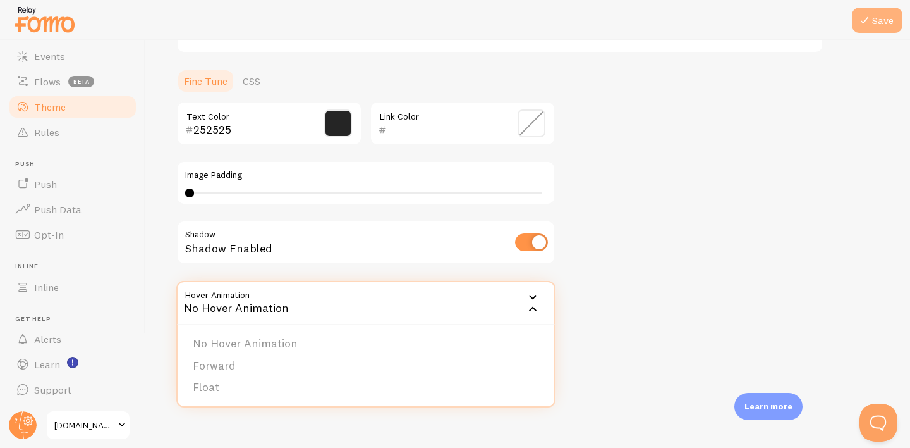
click at [676, 279] on div "Theme Choose a theme for your notifications Classic jok from [GEOGRAPHIC_DATA] …" at bounding box center [528, 89] width 704 height 595
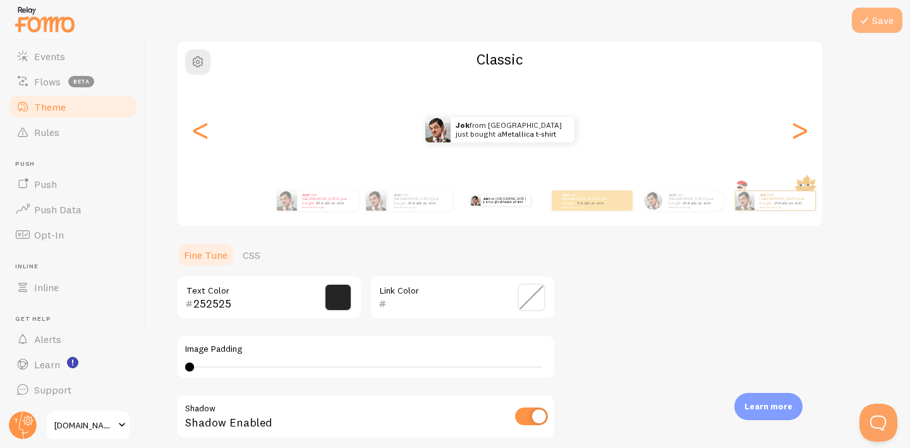
scroll to position [0, 0]
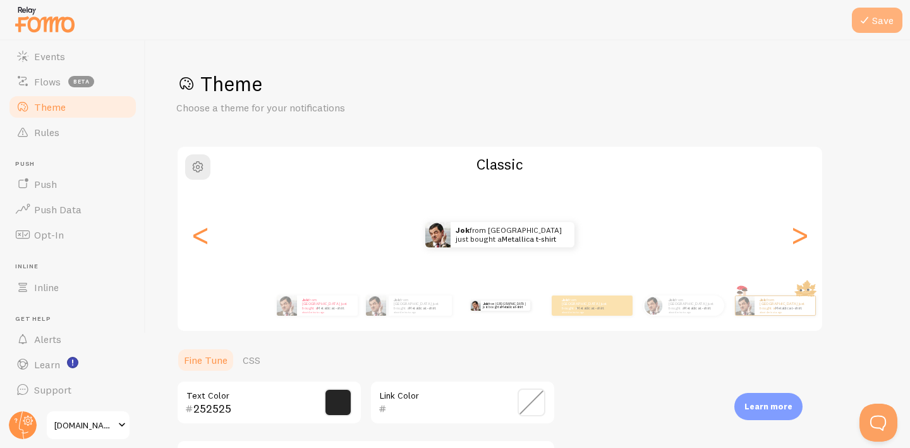
click at [500, 163] on h2 "Classic" at bounding box center [500, 164] width 645 height 20
click at [501, 131] on div "Theme Choose a theme for your notifications Classic jok from [GEOGRAPHIC_DATA] …" at bounding box center [528, 368] width 704 height 595
click at [378, 303] on img at bounding box center [376, 305] width 20 height 20
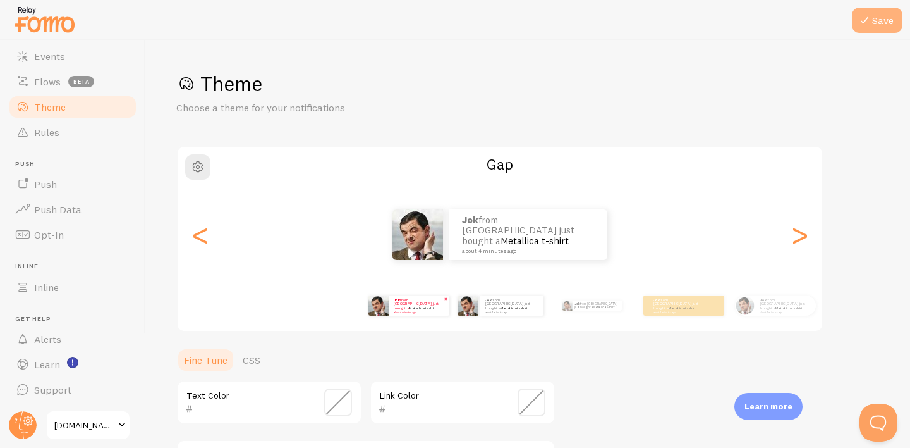
click at [378, 303] on img at bounding box center [379, 305] width 20 height 20
click at [398, 301] on strong "jok" at bounding box center [397, 299] width 6 height 5
type input "FF002B"
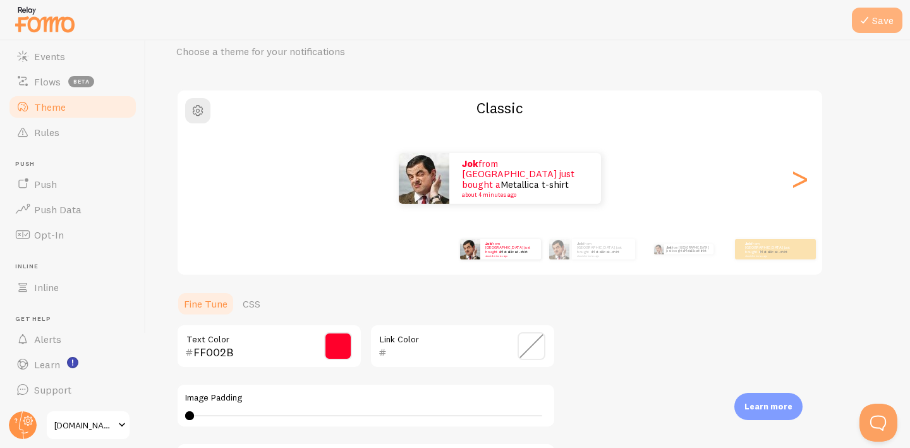
scroll to position [61, 0]
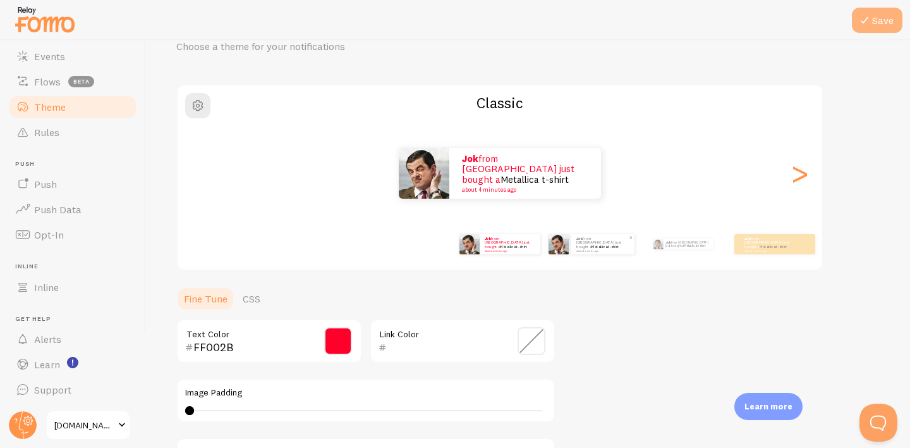
click at [584, 244] on p "jok from [GEOGRAPHIC_DATA] just bought a Metallica t-shirt about 4 minutes ago" at bounding box center [603, 244] width 53 height 16
click at [505, 250] on small "about 4 minutes ago" at bounding box center [509, 250] width 49 height 3
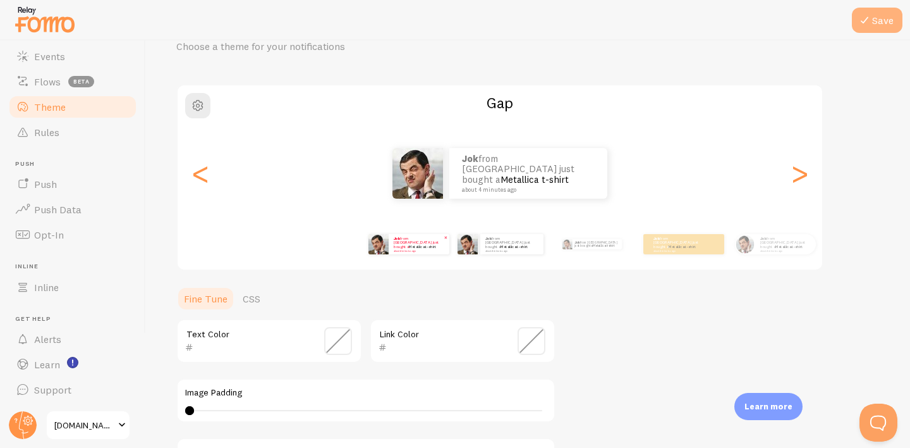
click at [407, 249] on small "about 4 minutes ago" at bounding box center [418, 250] width 49 height 3
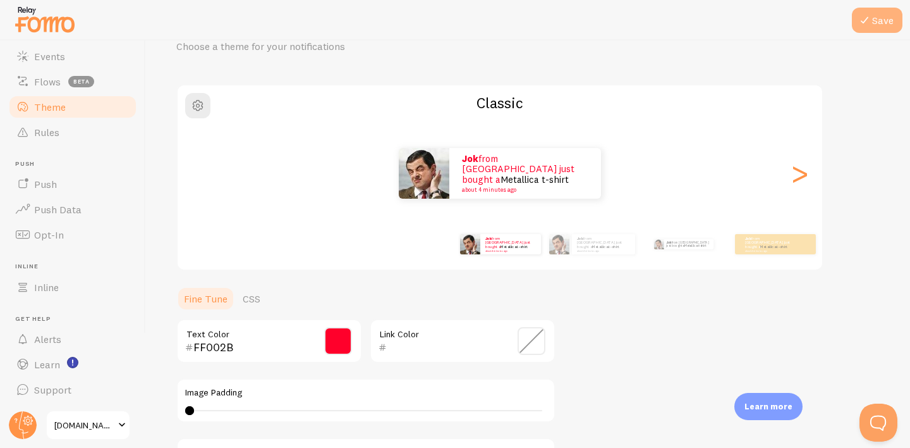
click at [345, 341] on span at bounding box center [338, 341] width 28 height 28
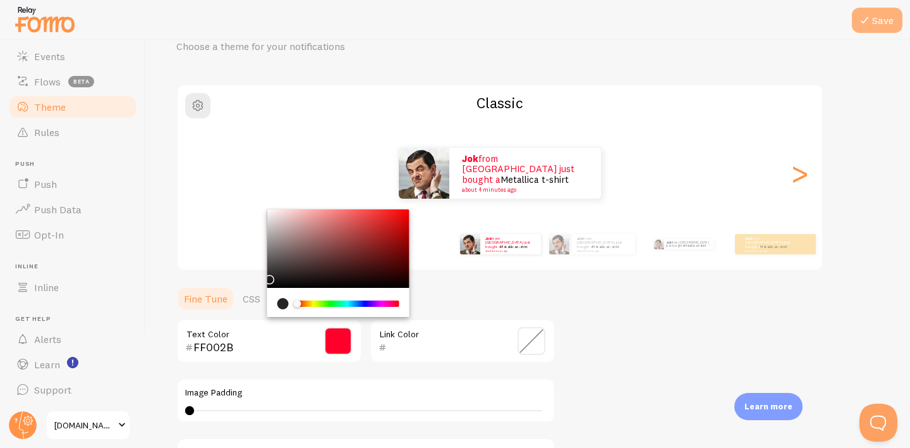
drag, startPoint x: 297, startPoint y: 299, endPoint x: 287, endPoint y: 296, distance: 10.6
click at [287, 296] on div "Chrome color picker" at bounding box center [338, 302] width 142 height 29
click at [276, 272] on div "Chrome color picker" at bounding box center [338, 248] width 142 height 78
click at [278, 258] on div "Chrome color picker" at bounding box center [338, 248] width 142 height 78
drag, startPoint x: 303, startPoint y: 253, endPoint x: 333, endPoint y: 272, distance: 35.1
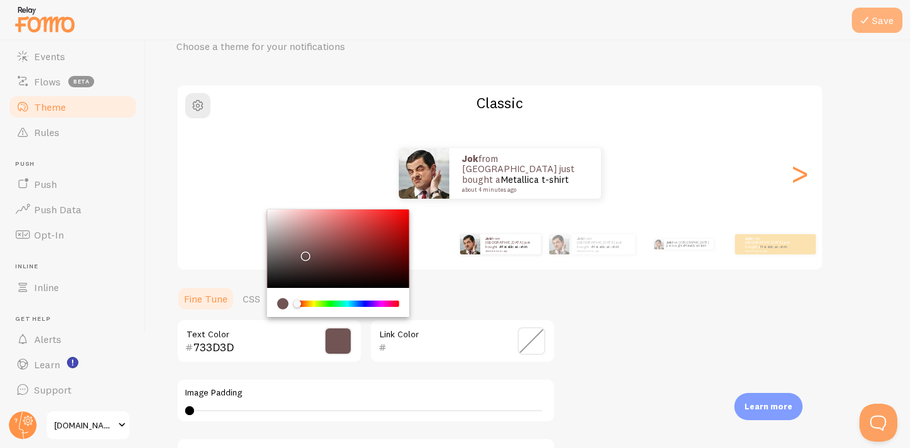
click at [340, 268] on div "Chrome color picker" at bounding box center [338, 248] width 142 height 78
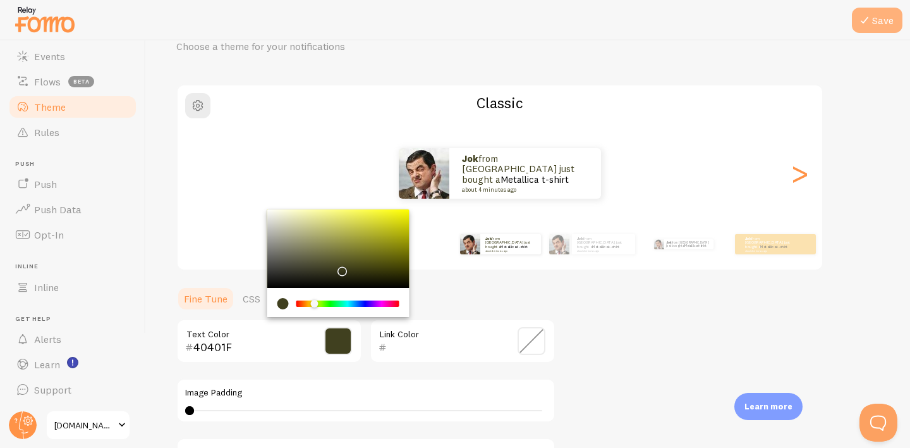
click at [314, 303] on div "Chrome color picker" at bounding box center [348, 303] width 101 height 6
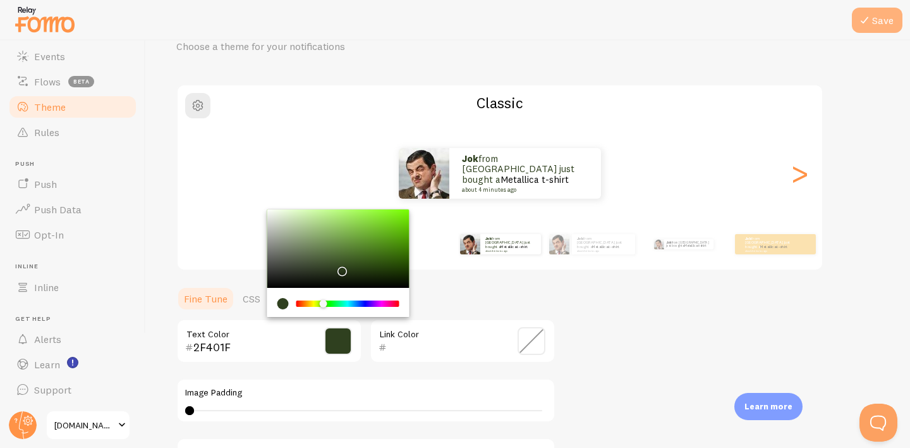
drag, startPoint x: 315, startPoint y: 303, endPoint x: 323, endPoint y: 303, distance: 8.2
click at [323, 303] on div "Chrome color picker" at bounding box center [323, 304] width 8 height 8
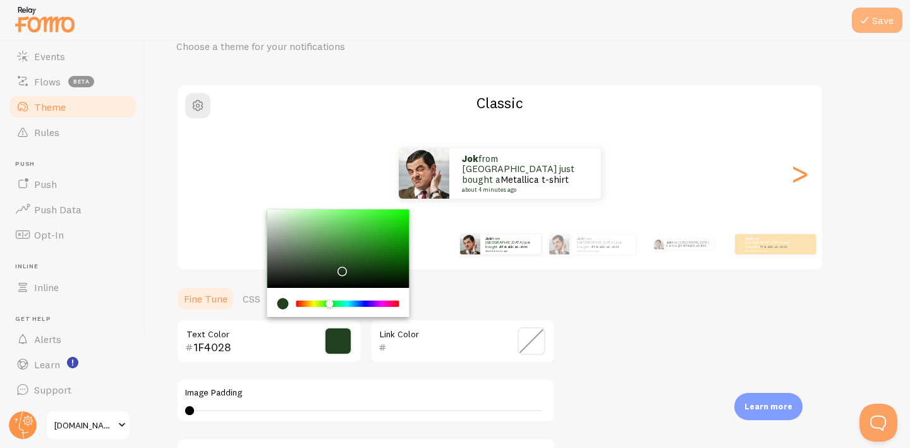
drag, startPoint x: 330, startPoint y: 304, endPoint x: 348, endPoint y: 304, distance: 18.3
click at [334, 304] on div "Chrome color picker" at bounding box center [330, 304] width 8 height 8
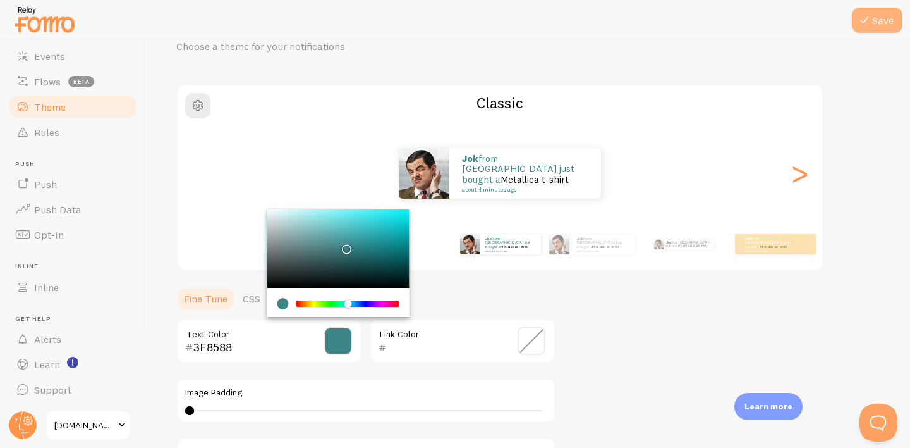
drag, startPoint x: 345, startPoint y: 247, endPoint x: 343, endPoint y: 266, distance: 19.6
click at [344, 245] on div "Chrome color picker" at bounding box center [338, 248] width 142 height 78
drag, startPoint x: 360, startPoint y: 235, endPoint x: 329, endPoint y: 233, distance: 31.0
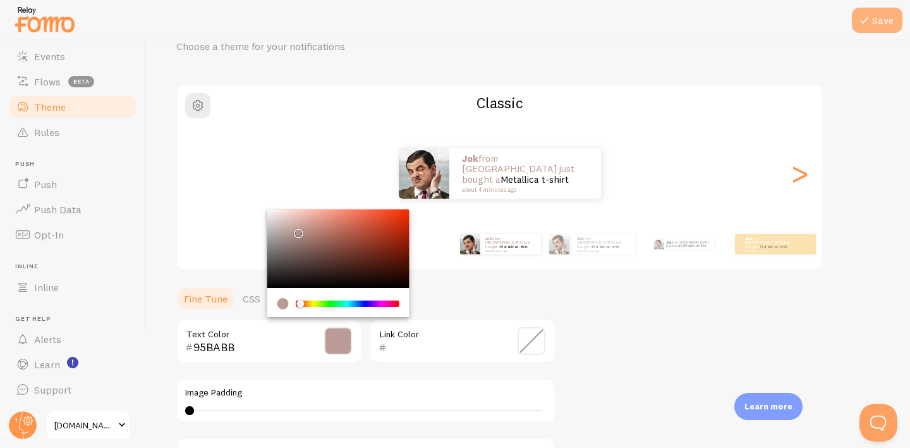
drag, startPoint x: 300, startPoint y: 303, endPoint x: 322, endPoint y: 307, distance: 21.7
click at [300, 303] on div "Chrome color picker" at bounding box center [348, 303] width 101 height 6
drag, startPoint x: 298, startPoint y: 306, endPoint x: 281, endPoint y: 305, distance: 16.5
click at [281, 305] on div "Chrome color picker" at bounding box center [339, 303] width 122 height 11
click at [272, 285] on div "Chrome color picker" at bounding box center [338, 248] width 142 height 78
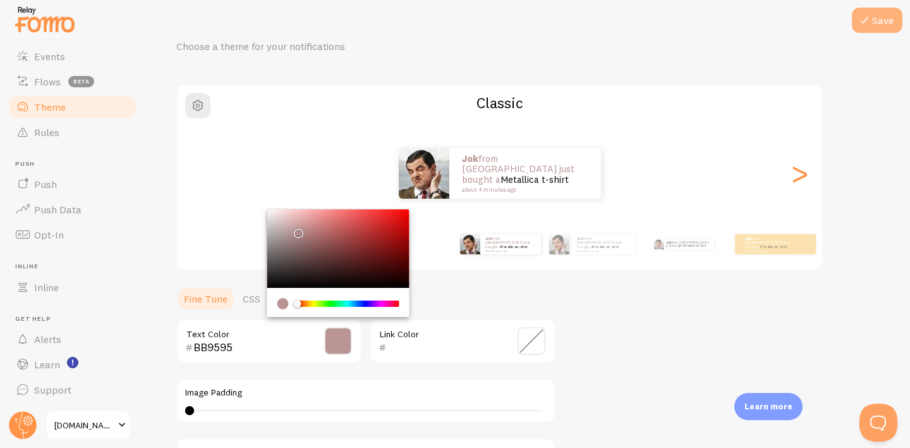
type input "080808"
click at [454, 303] on ul "Fine Tune CSS" at bounding box center [365, 298] width 379 height 25
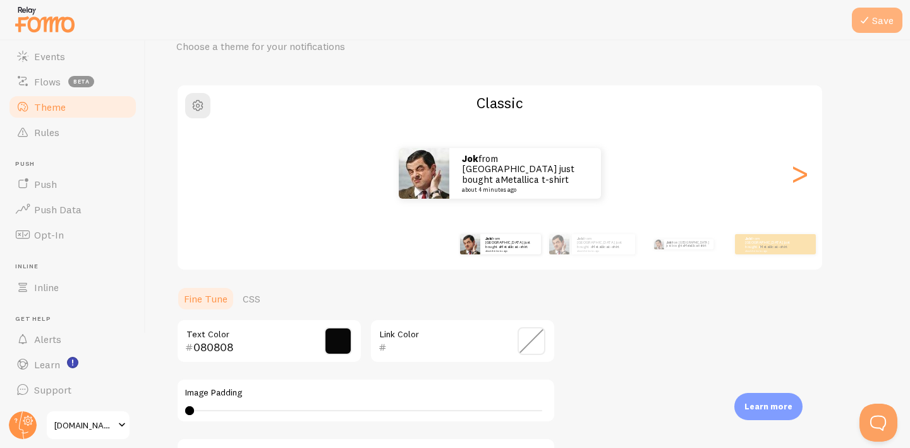
click at [877, 28] on button "Save" at bounding box center [877, 20] width 51 height 25
click at [609, 244] on link "Metallica t-shirt" at bounding box center [605, 246] width 27 height 5
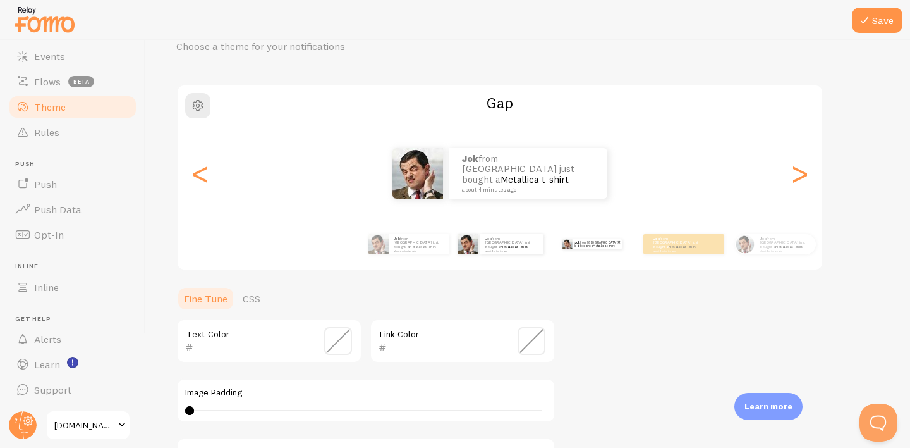
click at [597, 244] on link "Metallica t-shirt" at bounding box center [603, 245] width 21 height 4
type input "252525"
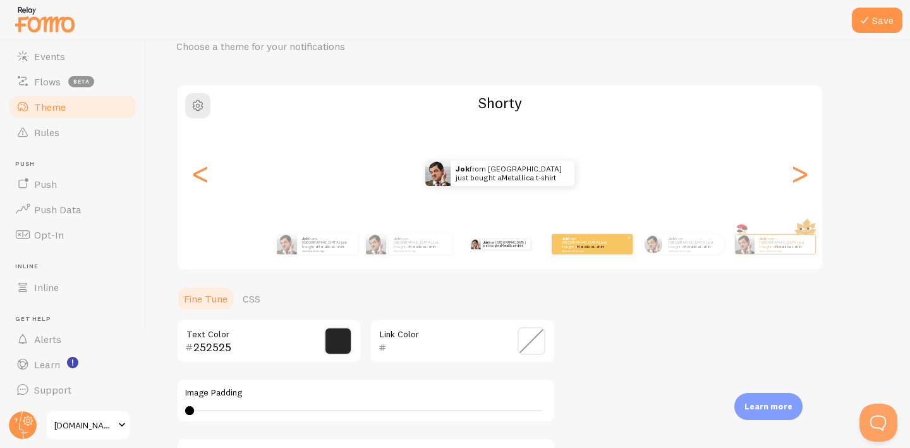
click at [579, 250] on div "jok from [GEOGRAPHIC_DATA] just bought a Metallica t-shirt about 4 minutes ago" at bounding box center [592, 244] width 81 height 20
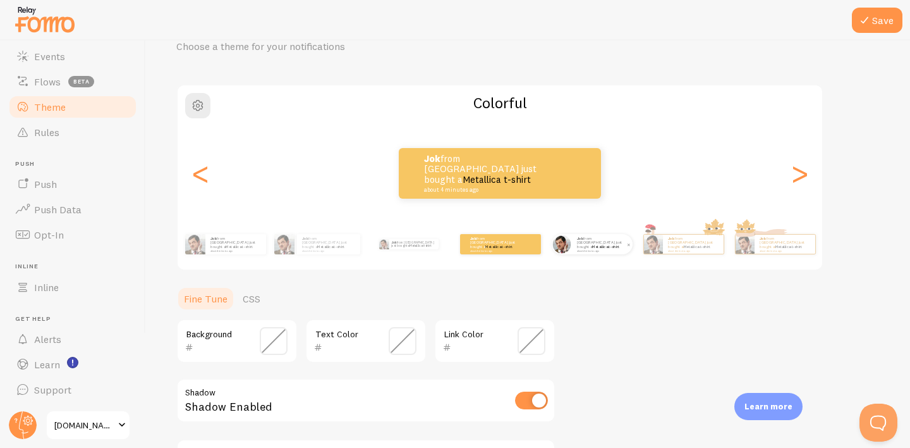
click at [600, 247] on link "Metallica t-shirt" at bounding box center [605, 246] width 27 height 5
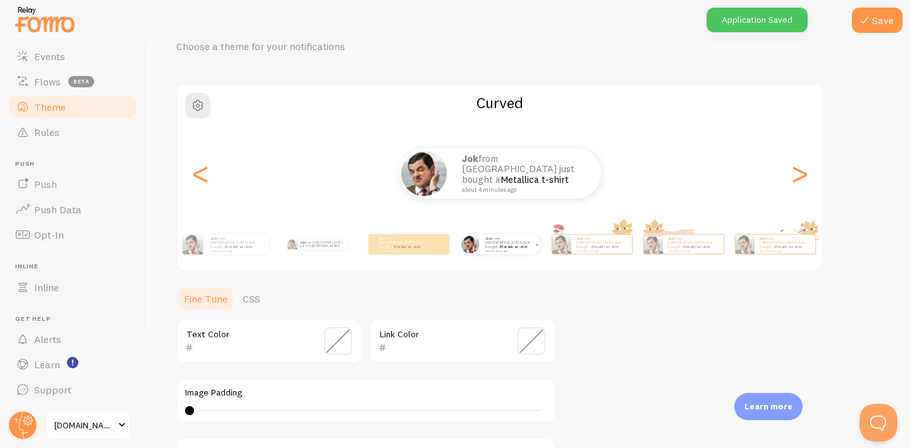
click at [534, 244] on span at bounding box center [537, 244] width 9 height 9
type input "0"
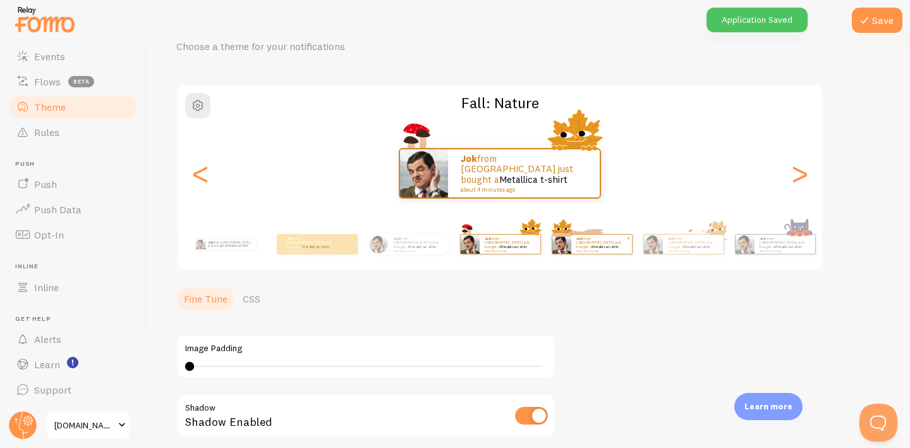
click at [579, 249] on small "about 4 minutes ago" at bounding box center [601, 250] width 49 height 3
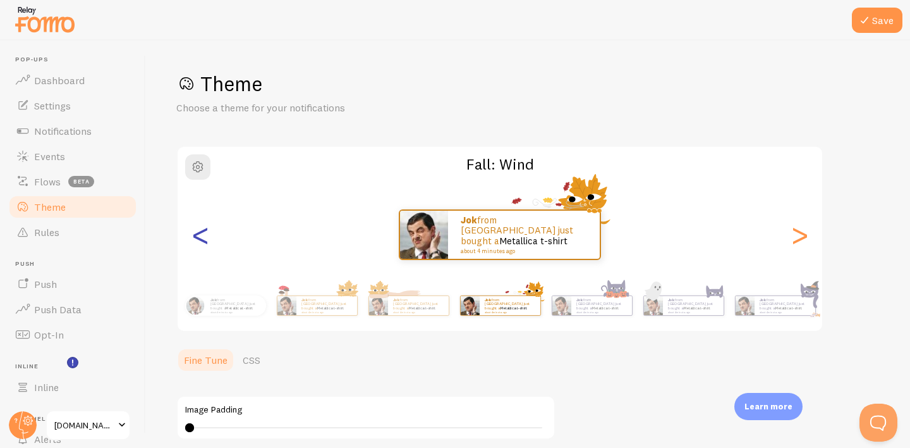
scroll to position [61, 0]
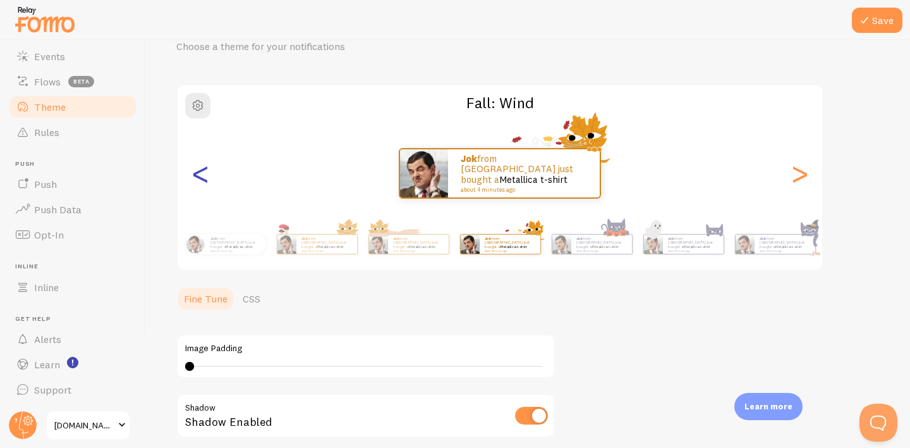
click at [204, 185] on div "<" at bounding box center [200, 173] width 15 height 91
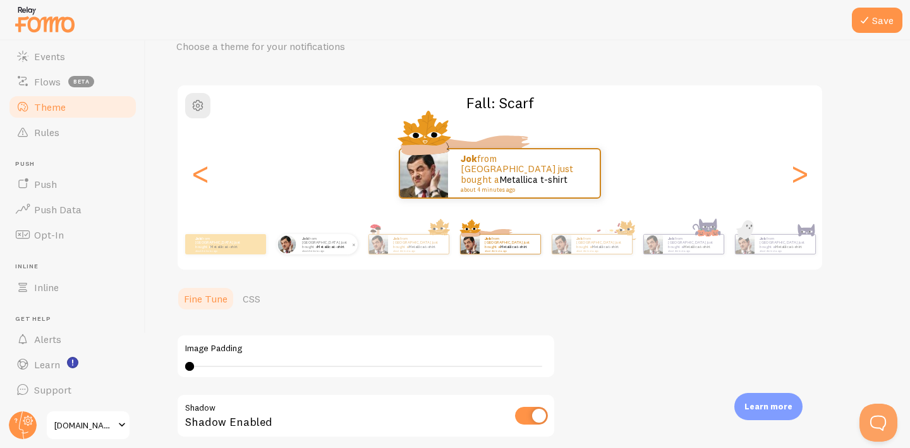
click at [316, 249] on small "about 4 minutes ago" at bounding box center [326, 250] width 49 height 3
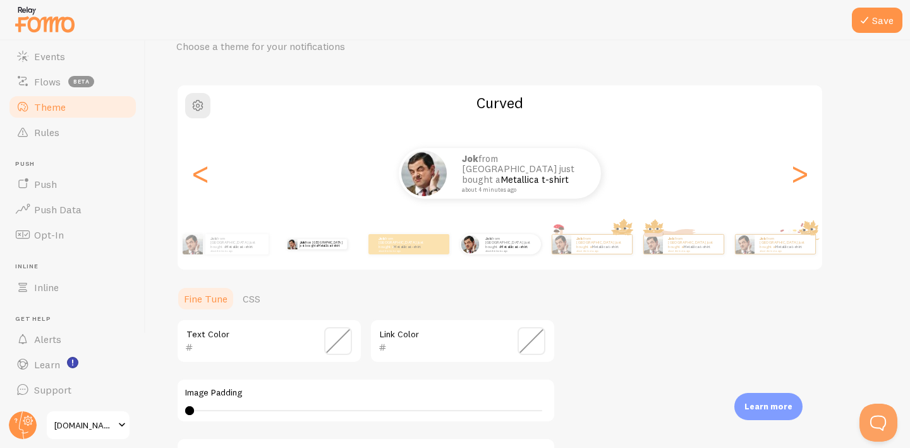
click at [317, 249] on div "jok from [GEOGRAPHIC_DATA] just bought a Metallica t-shirt about 4 minutes ago" at bounding box center [317, 243] width 82 height 35
type input "252525"
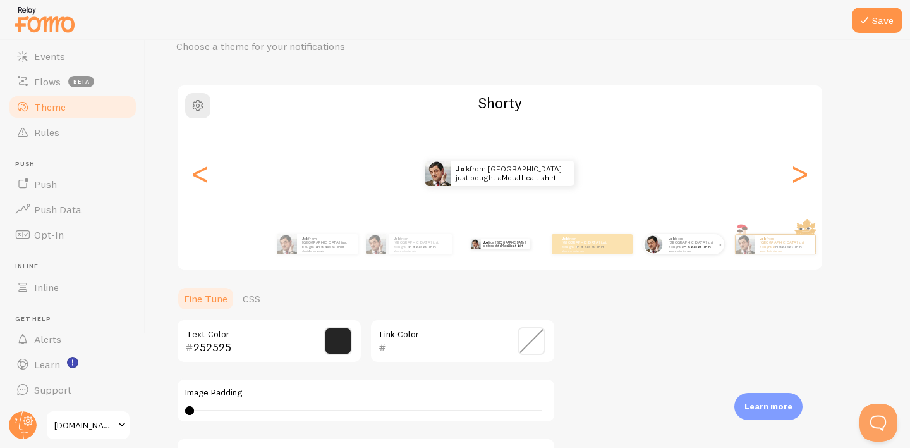
click at [660, 242] on img at bounding box center [653, 244] width 18 height 18
click at [671, 242] on p "jok from [GEOGRAPHIC_DATA] just bought a Metallica t-shirt about 4 minutes ago" at bounding box center [694, 244] width 51 height 16
click at [796, 180] on div ">" at bounding box center [799, 173] width 15 height 91
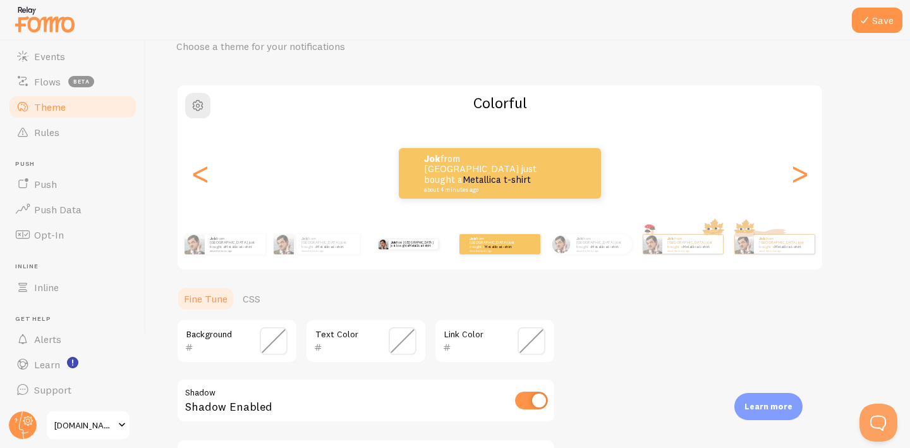
click at [397, 250] on div "jok from [GEOGRAPHIC_DATA] just bought a Metallica t-shirt about 4 minutes ago" at bounding box center [408, 243] width 82 height 35
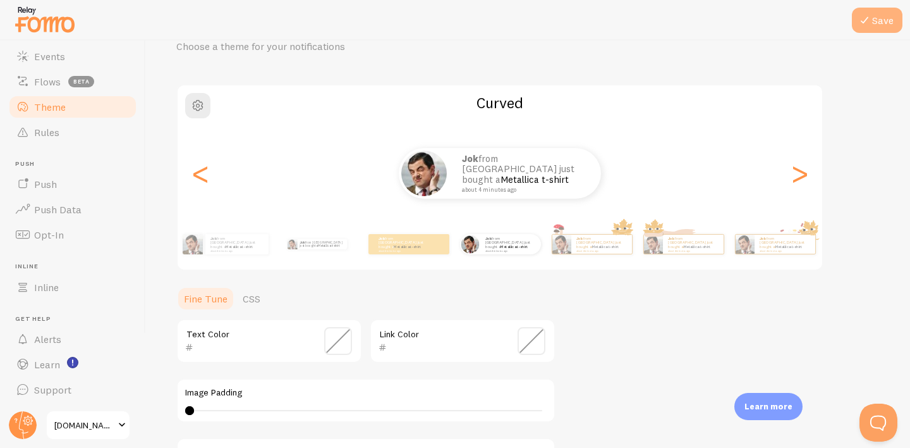
click at [873, 23] on button "Save" at bounding box center [877, 20] width 51 height 25
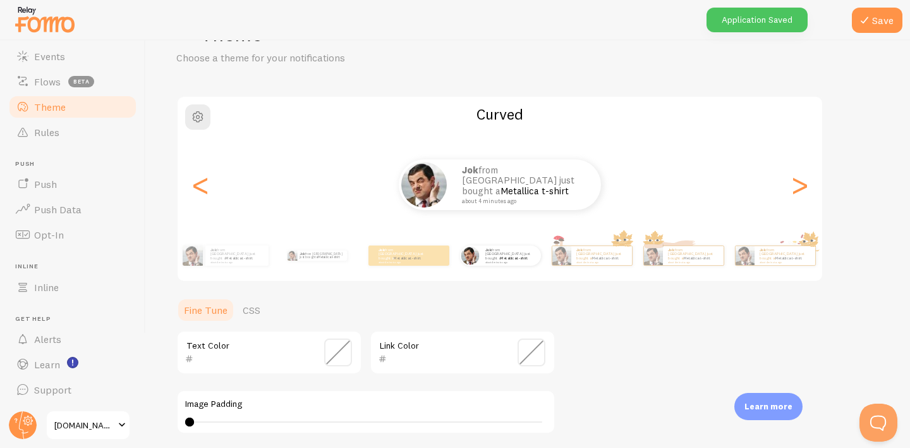
scroll to position [1, 0]
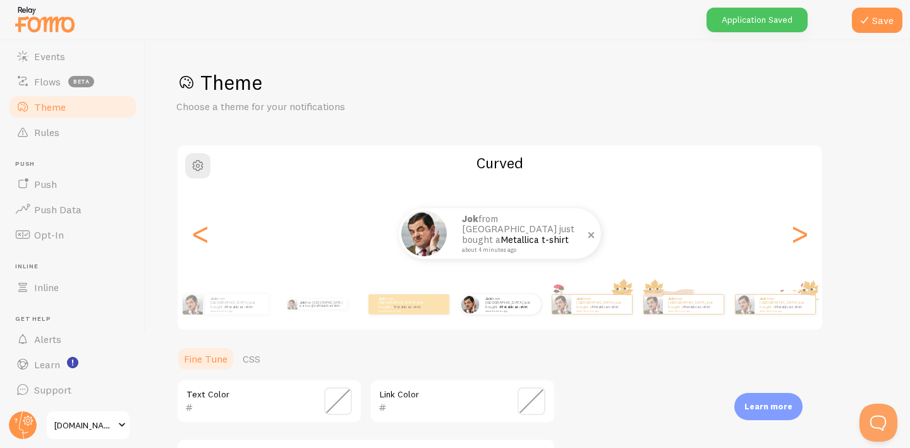
click at [493, 247] on small "about 4 minutes ago" at bounding box center [523, 250] width 123 height 6
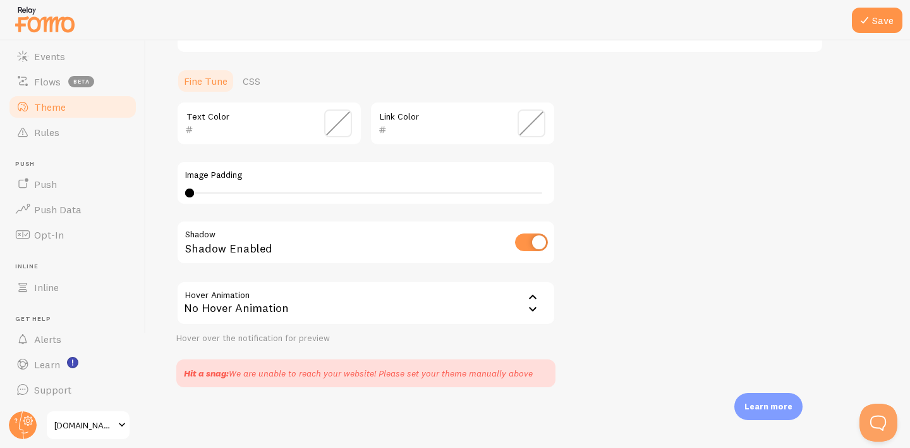
scroll to position [0, 0]
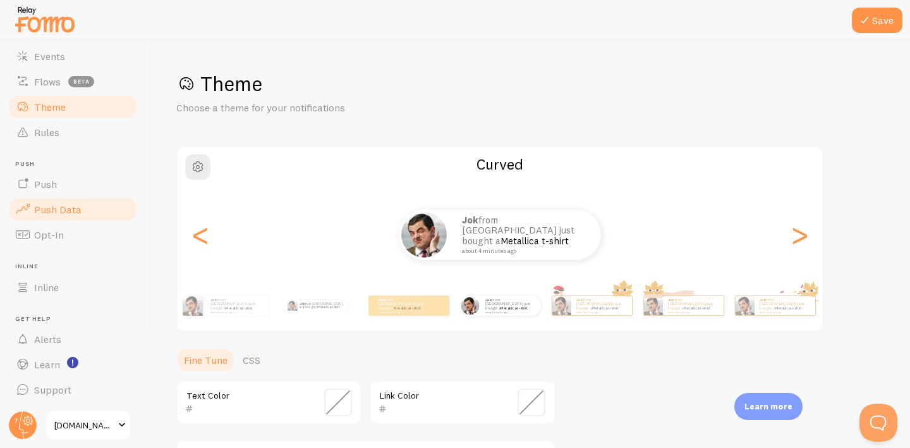
click at [85, 205] on link "Push Data" at bounding box center [73, 209] width 130 height 25
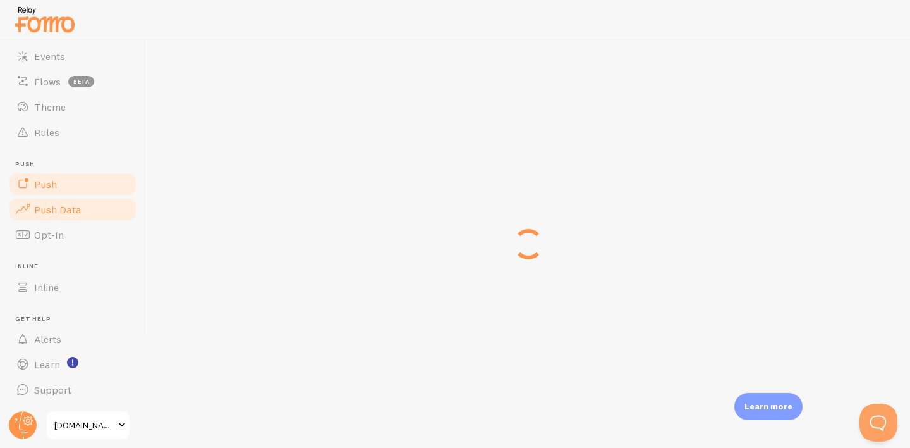
click at [68, 183] on link "Push" at bounding box center [73, 183] width 130 height 25
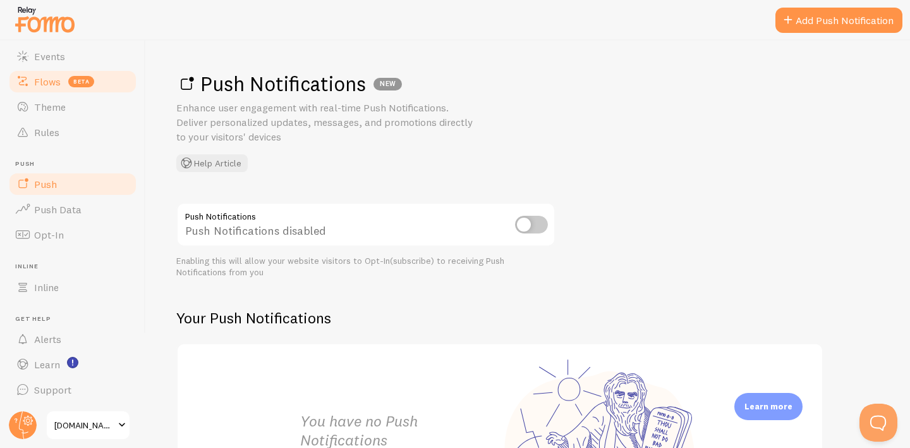
click at [53, 84] on span "Flows" at bounding box center [47, 81] width 27 height 13
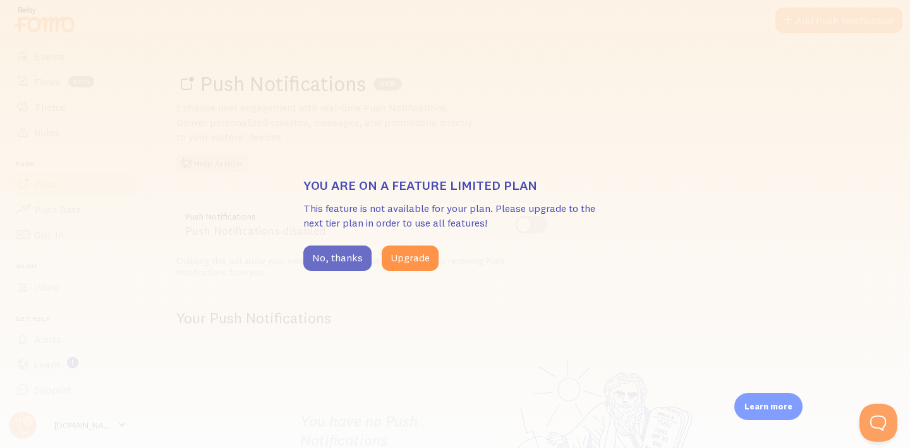
click at [347, 251] on button "No, thanks" at bounding box center [337, 257] width 68 height 25
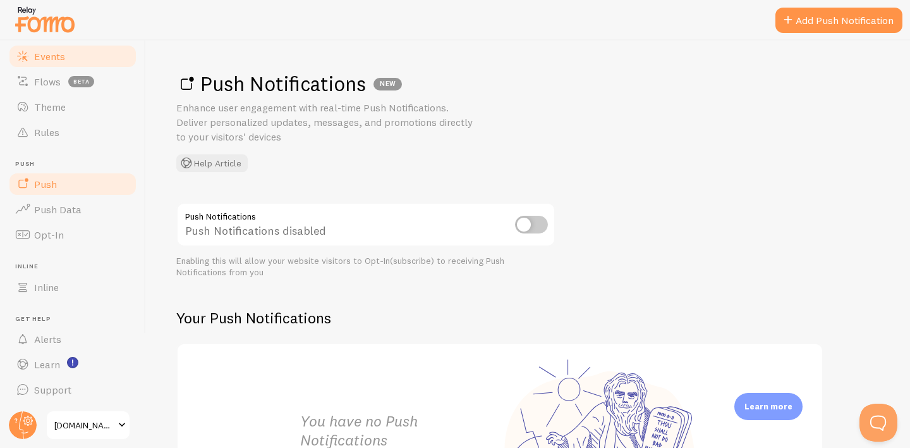
click at [64, 54] on span "Events" at bounding box center [49, 56] width 31 height 13
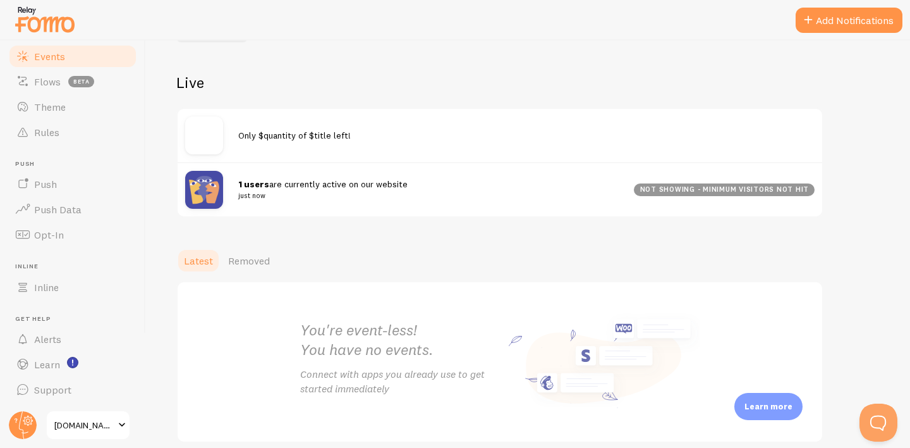
scroll to position [170, 0]
